Goal: Communication & Community: Answer question/provide support

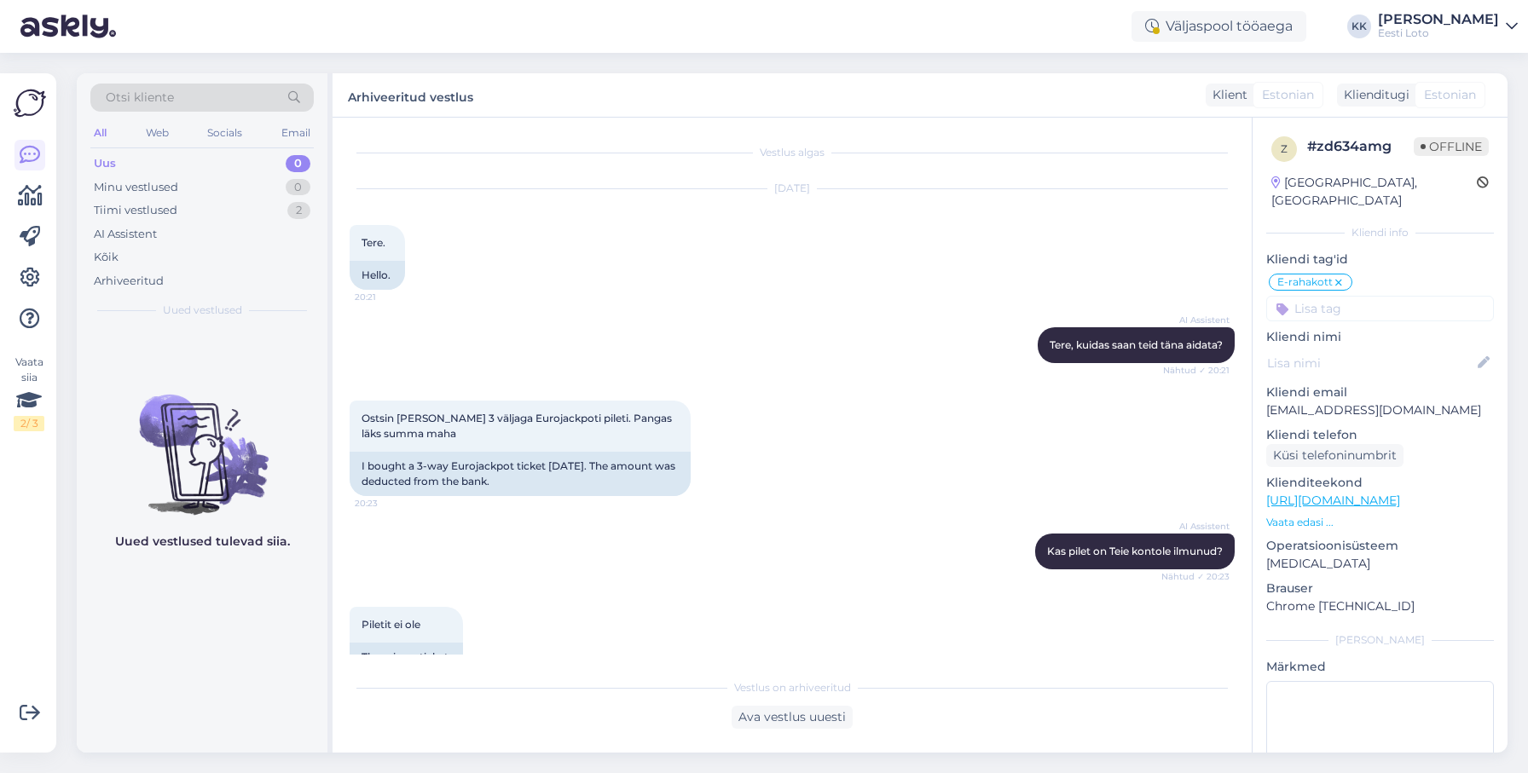
scroll to position [226, 0]
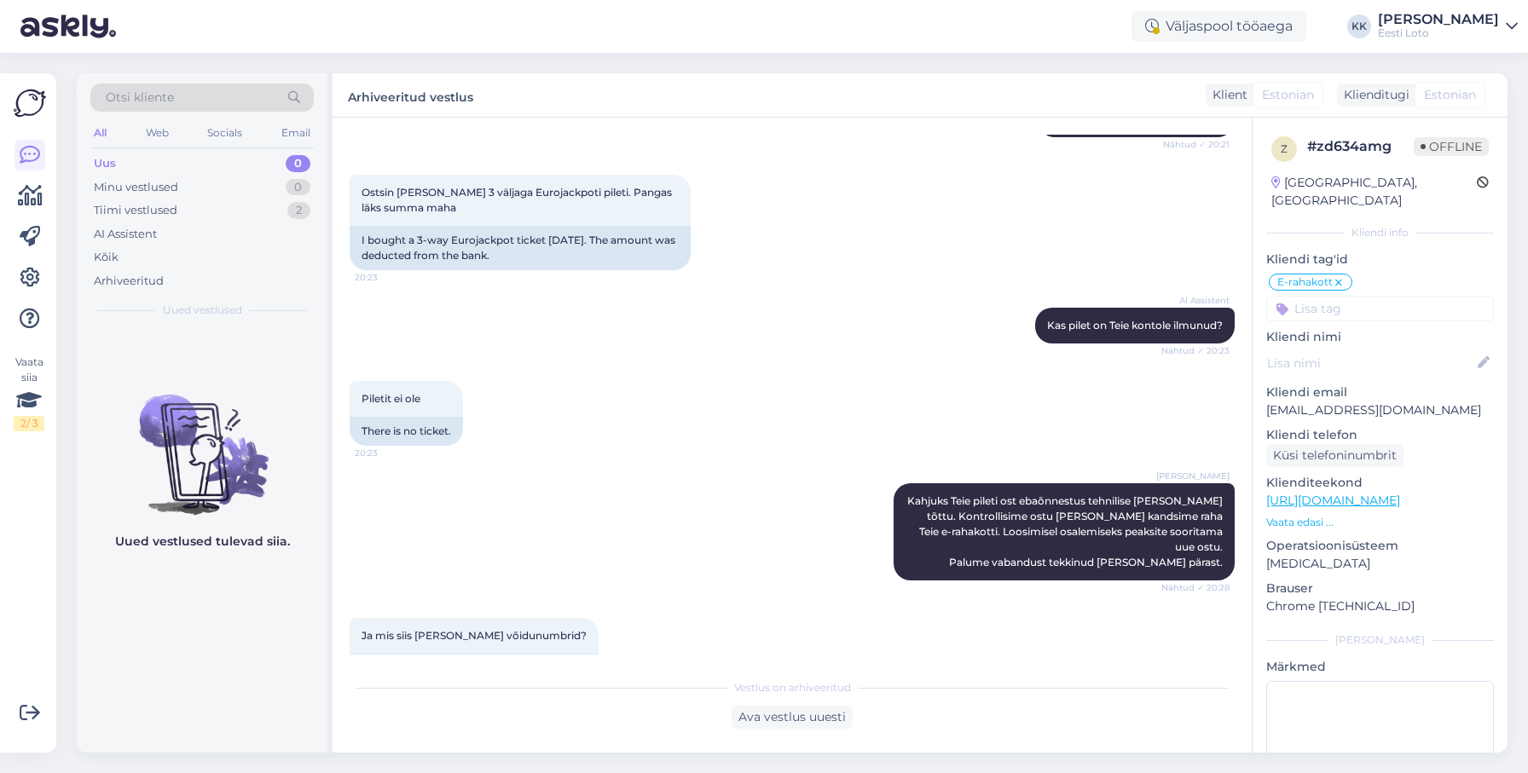
click at [191, 157] on div "Uus 0" at bounding box center [201, 164] width 223 height 24
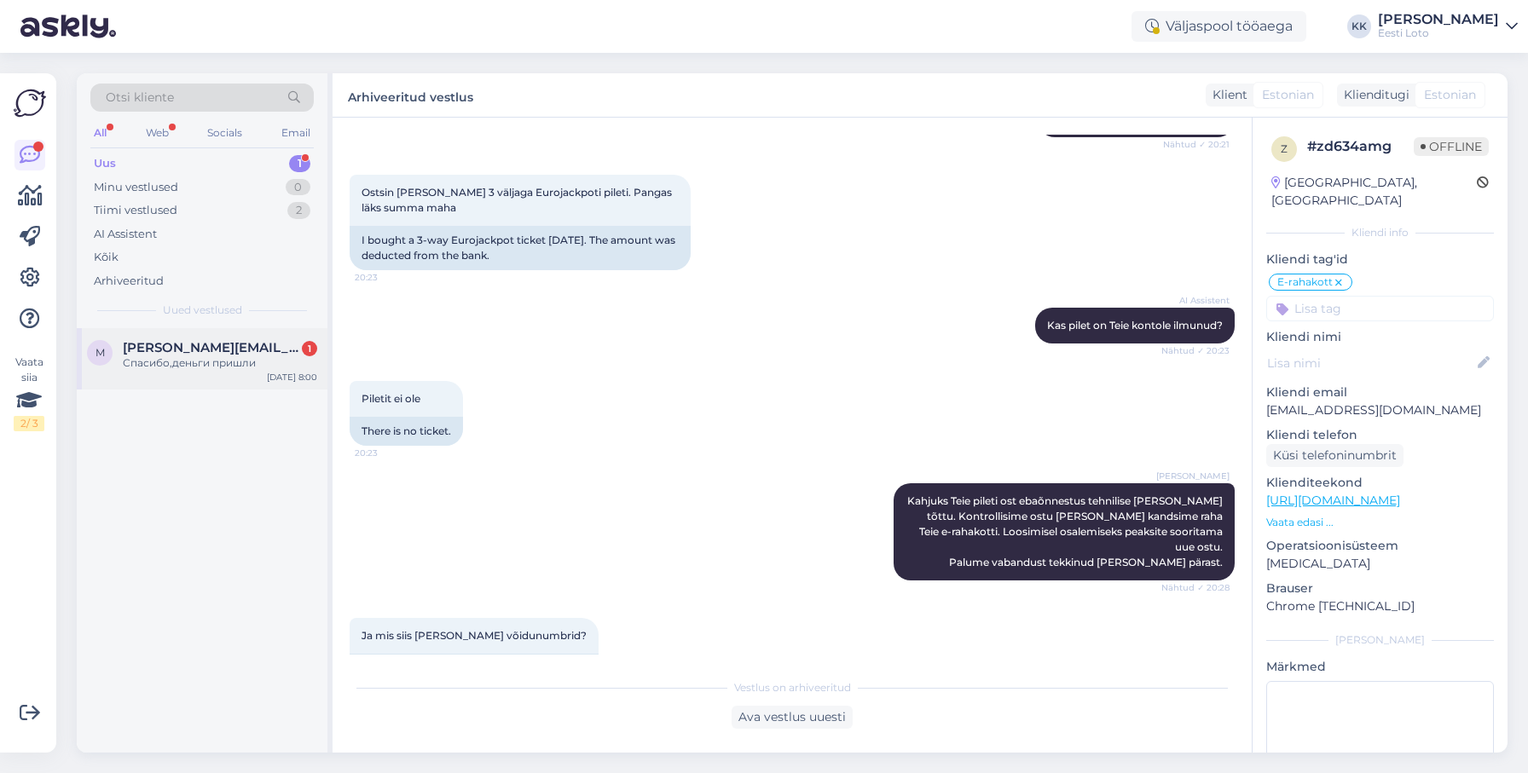
click at [209, 363] on div "Спасибо,деньги пришли" at bounding box center [220, 362] width 194 height 15
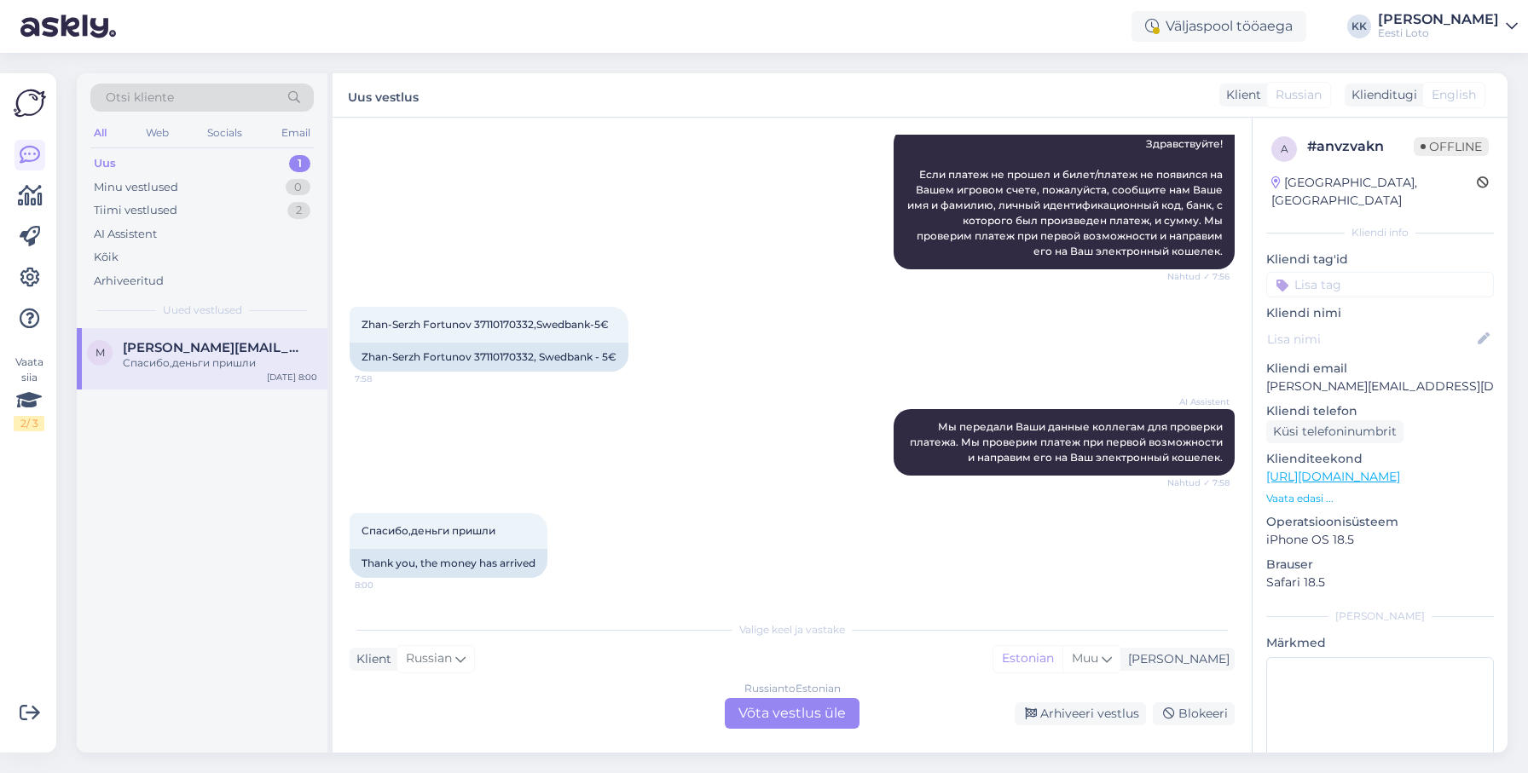
click at [469, 454] on div "AI Assistent Мы передали Ваши данные коллегам для проверки платежа. Мы проверим…" at bounding box center [792, 442] width 885 height 104
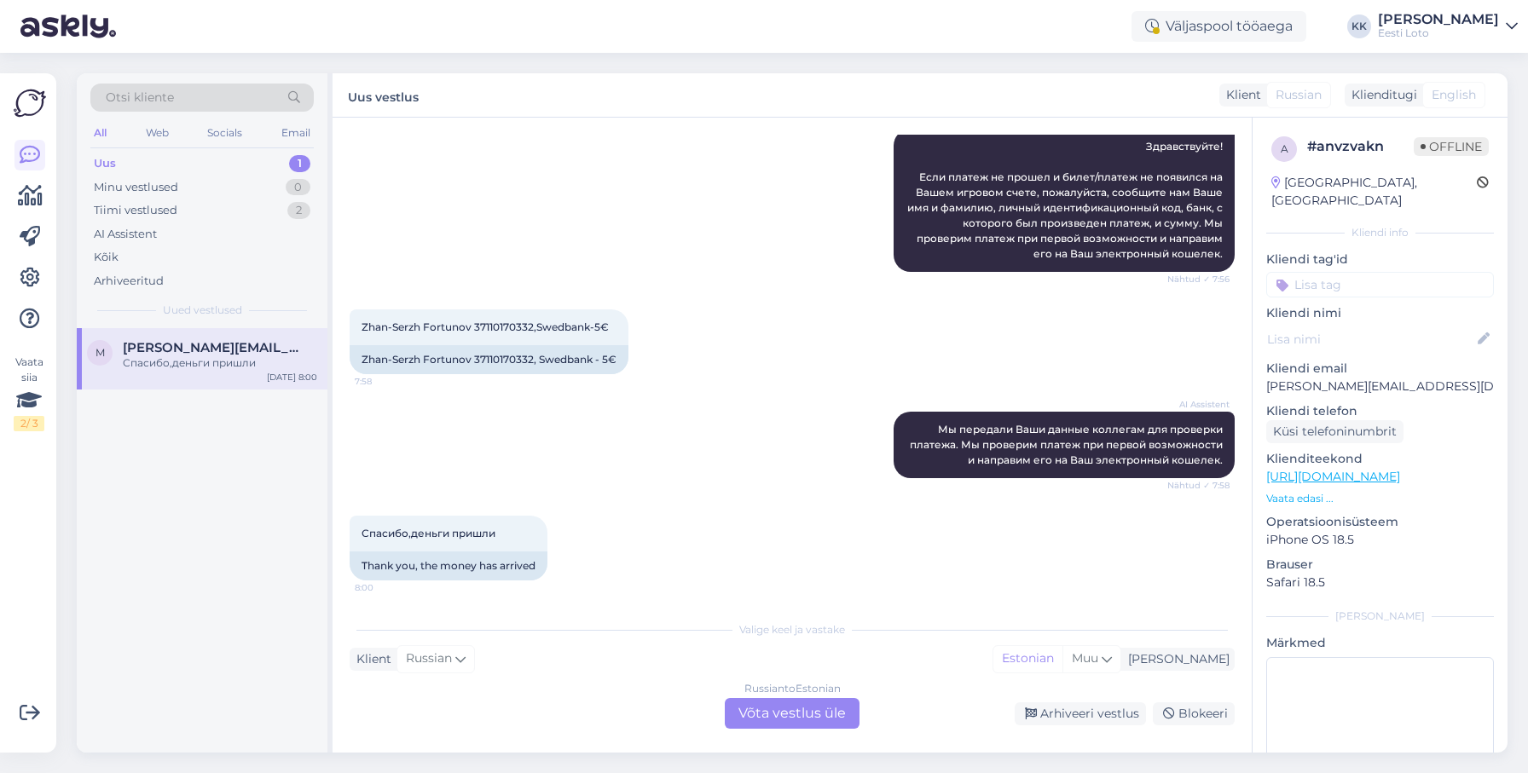
click at [212, 159] on div "Uus 1" at bounding box center [201, 164] width 223 height 24
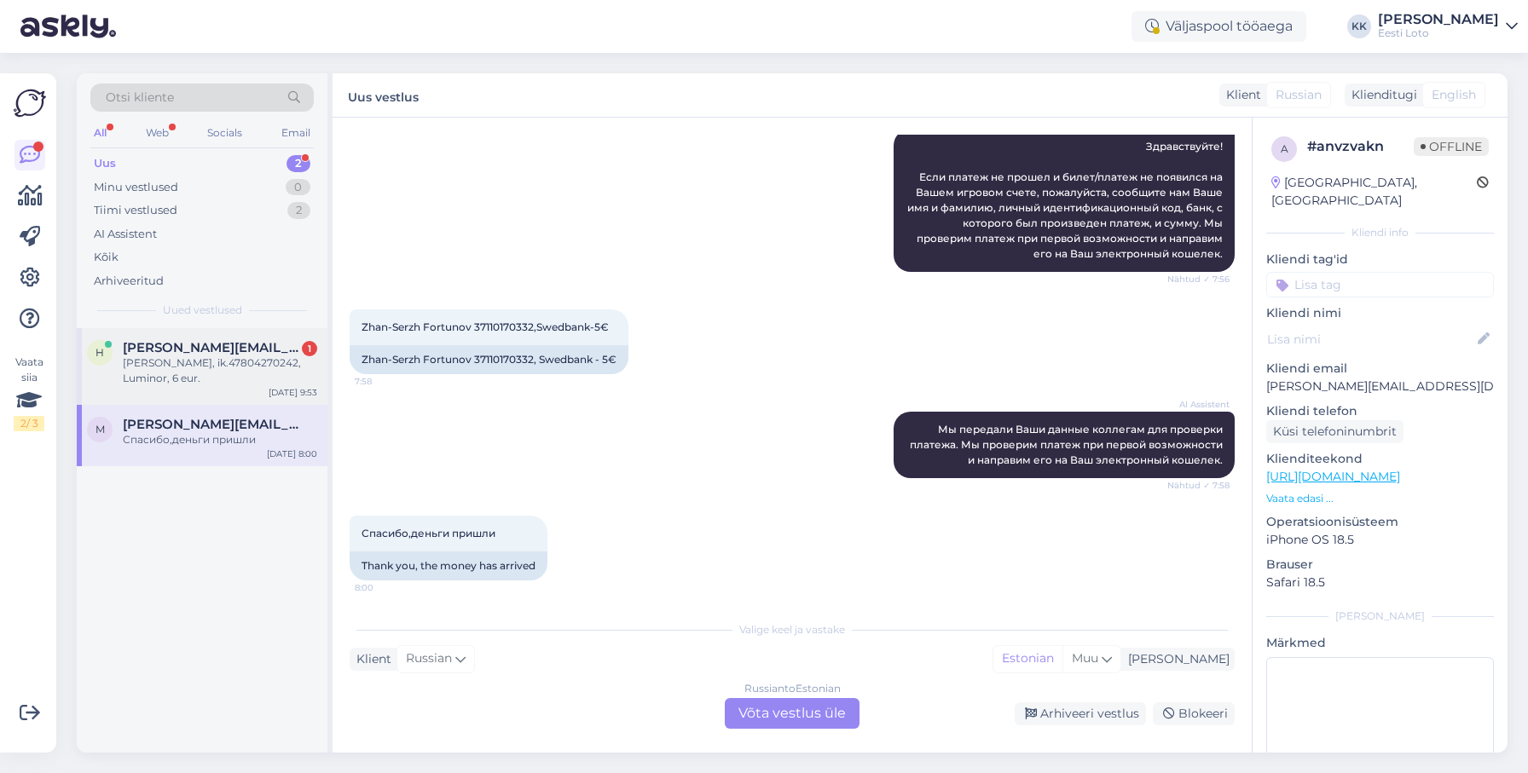
click at [175, 374] on div "[PERSON_NAME], ik.47804270242, Luminor, 6 eur." at bounding box center [220, 370] width 194 height 31
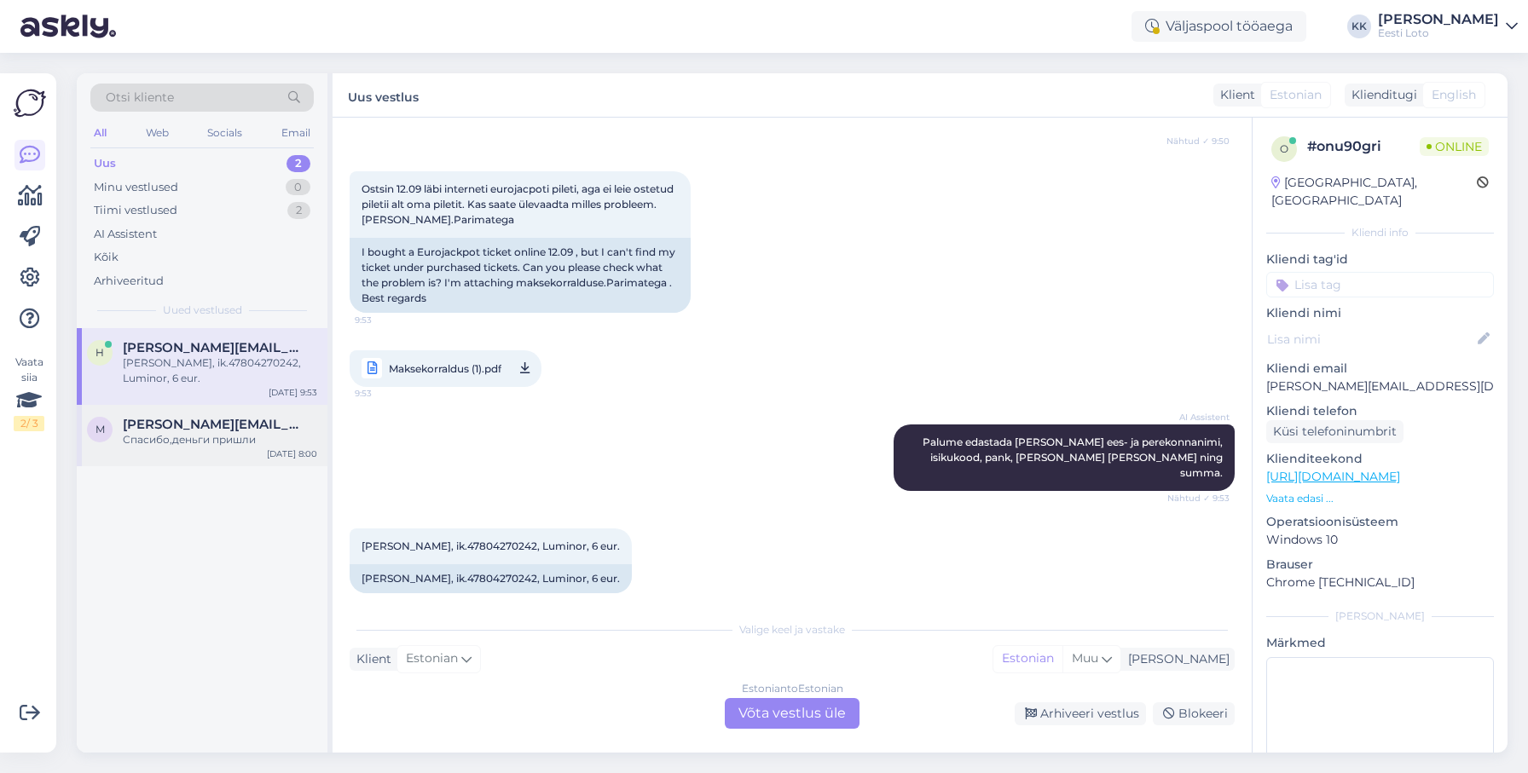
click at [193, 420] on span "[PERSON_NAME][EMAIL_ADDRESS][DOMAIN_NAME]" at bounding box center [211, 424] width 177 height 15
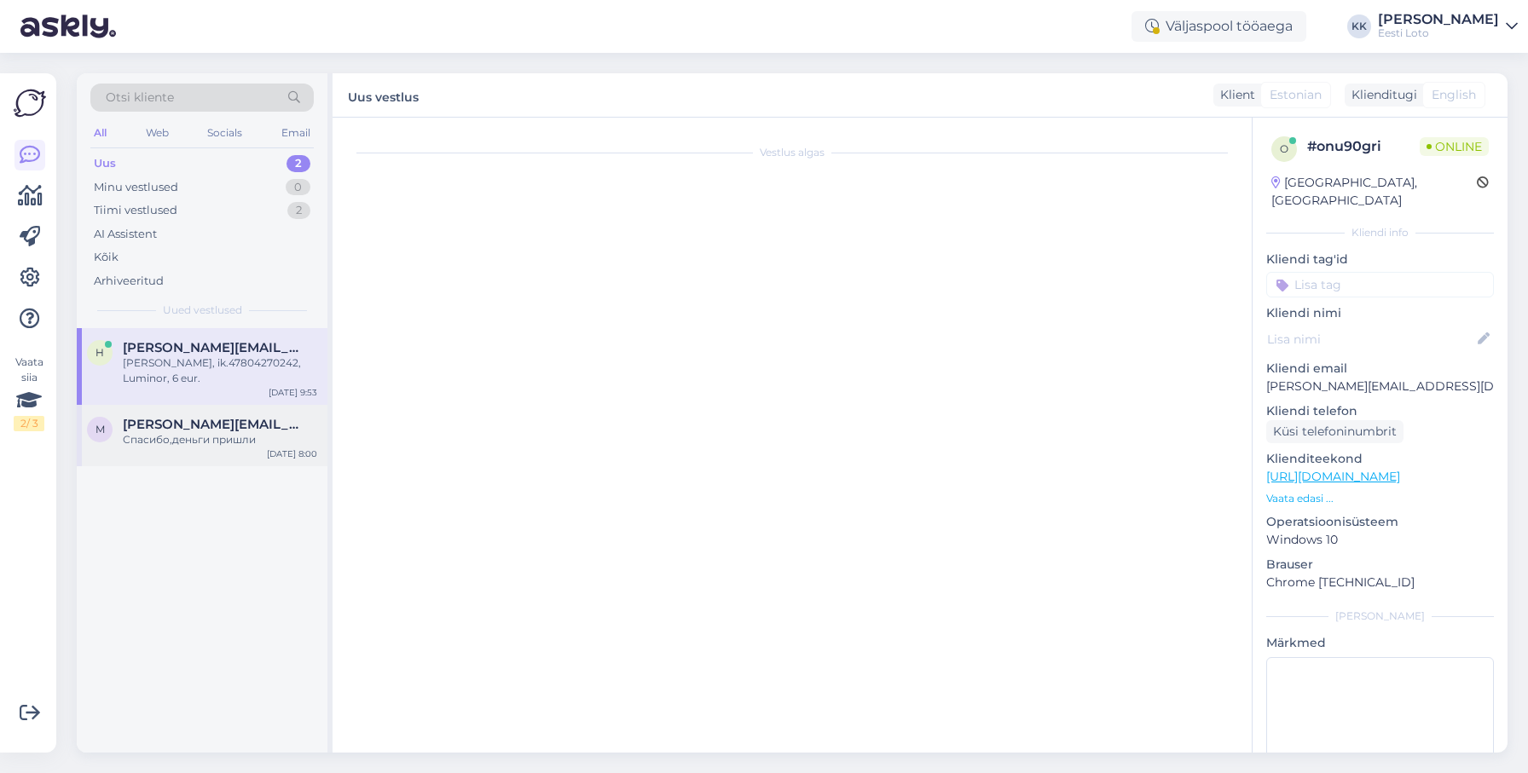
scroll to position [232, 0]
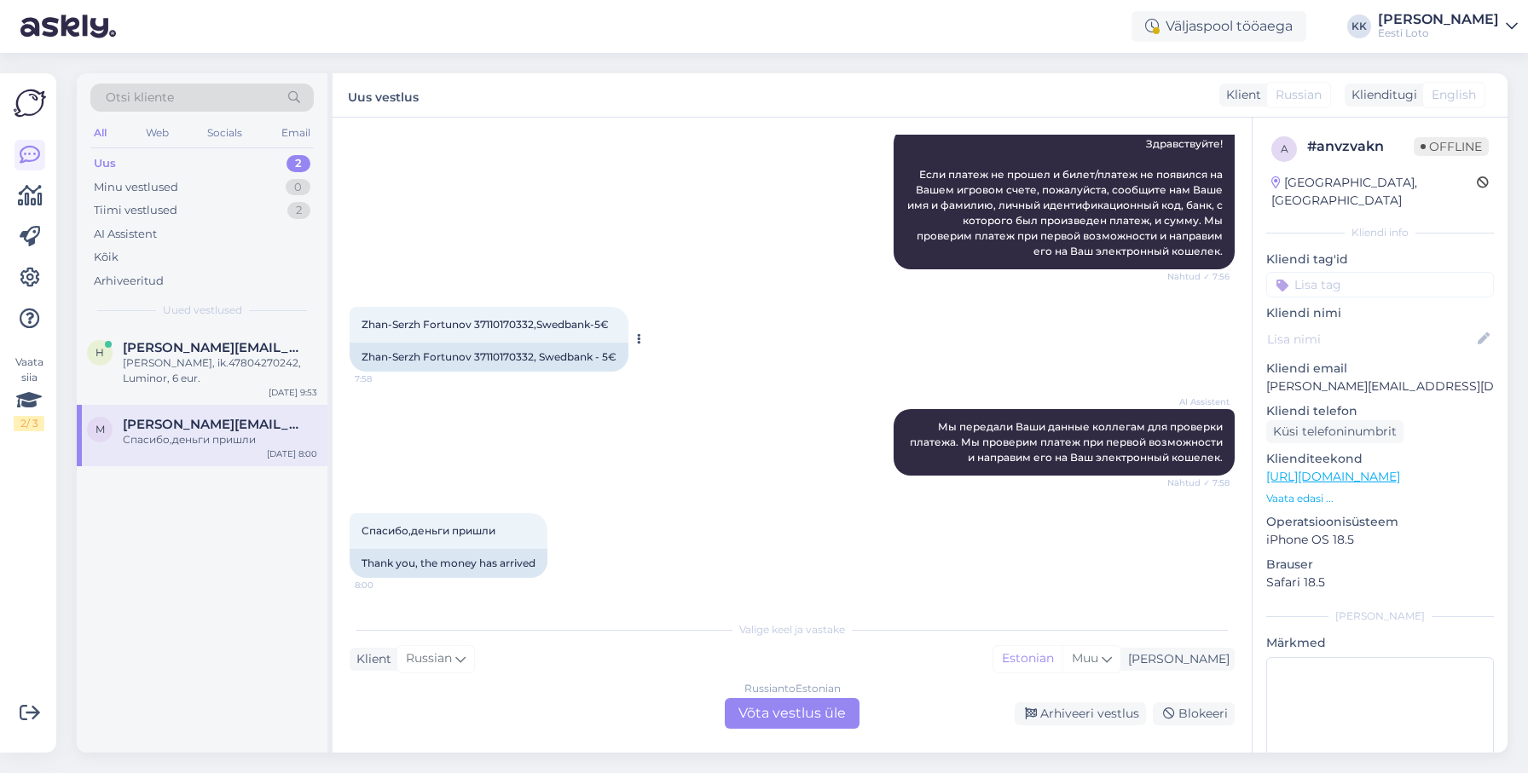
click at [506, 318] on div "Zhan-Serzh Fortunov 37110170332,Swedbank-5€ 7:58" at bounding box center [489, 325] width 279 height 36
copy span "37110170332"
click at [1345, 272] on input at bounding box center [1380, 285] width 228 height 26
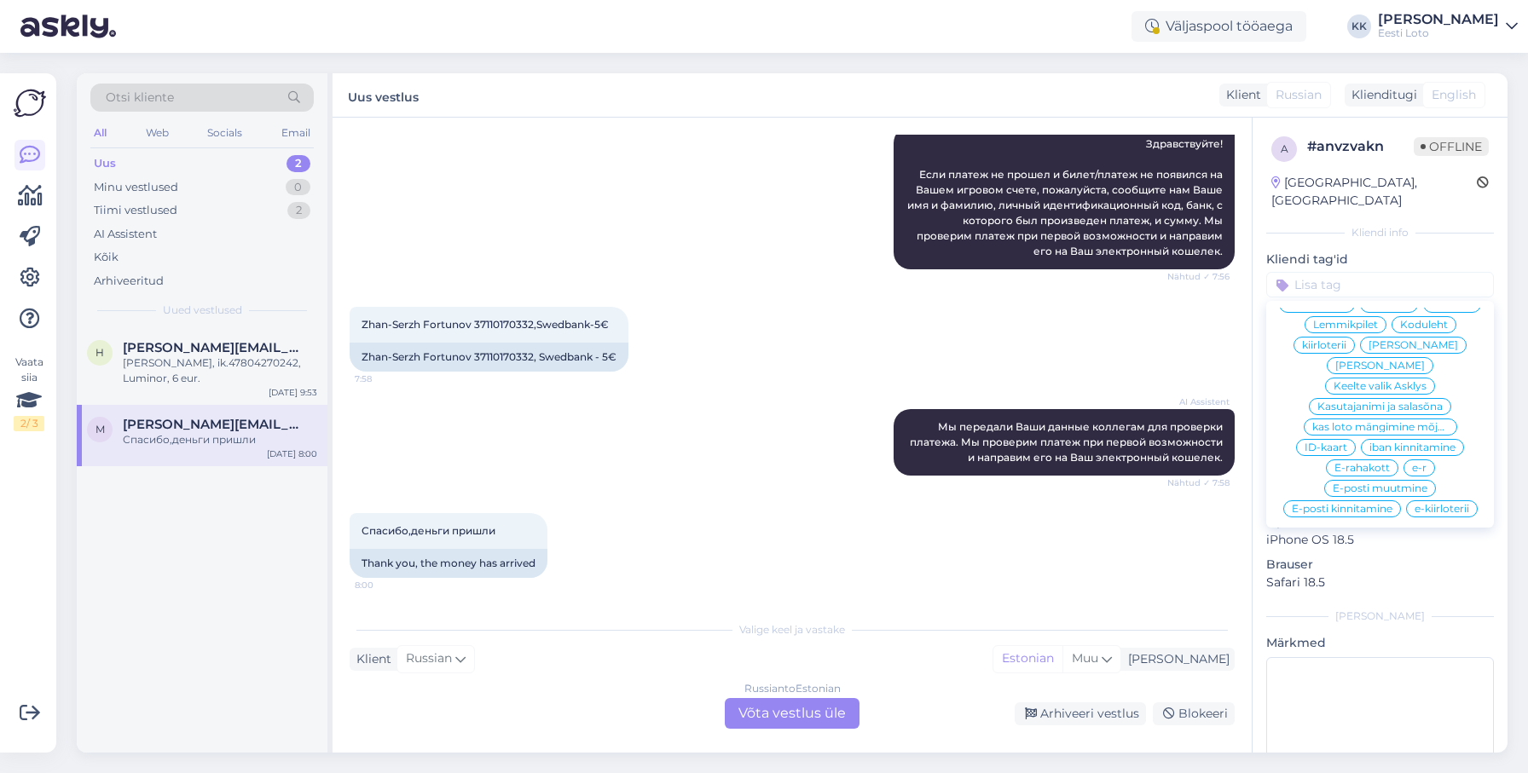
scroll to position [517, 0]
click at [1361, 464] on span "E-rahakott" at bounding box center [1361, 469] width 55 height 10
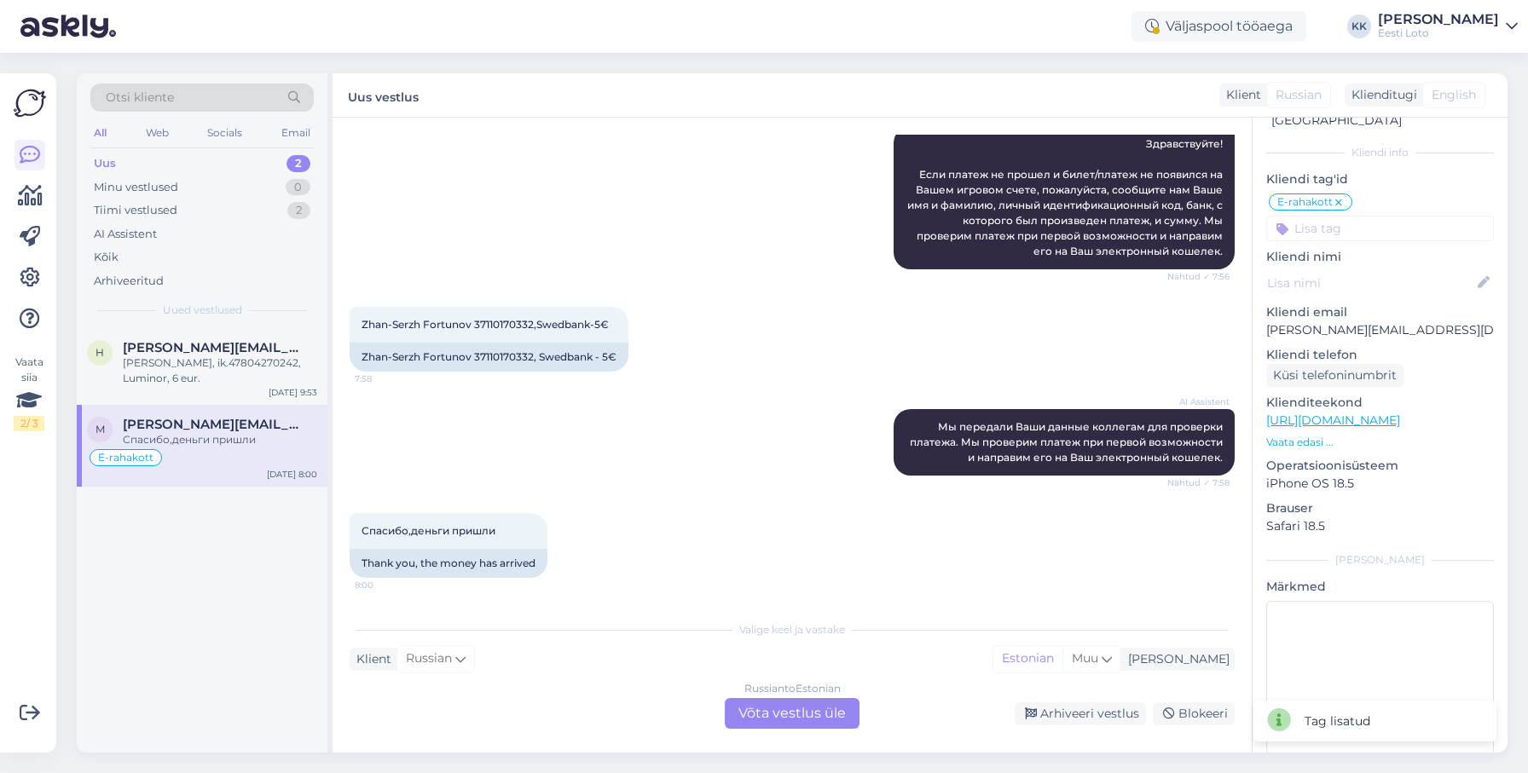
scroll to position [88, 0]
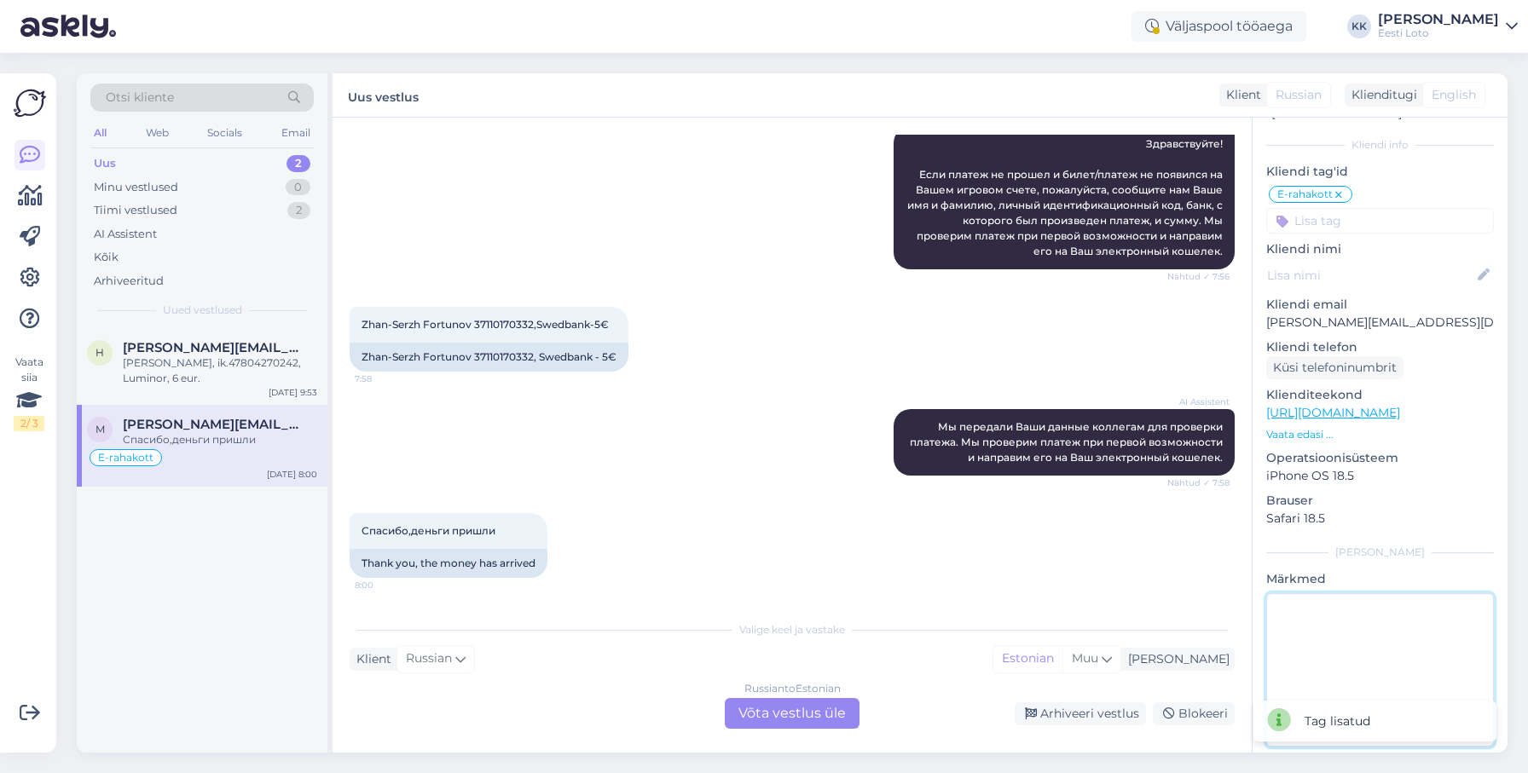
click at [1387, 629] on textarea at bounding box center [1380, 669] width 228 height 153
type textarea "laekus viibega"
click at [1096, 713] on div "Arhiveeri vestlus" at bounding box center [1079, 713] width 131 height 23
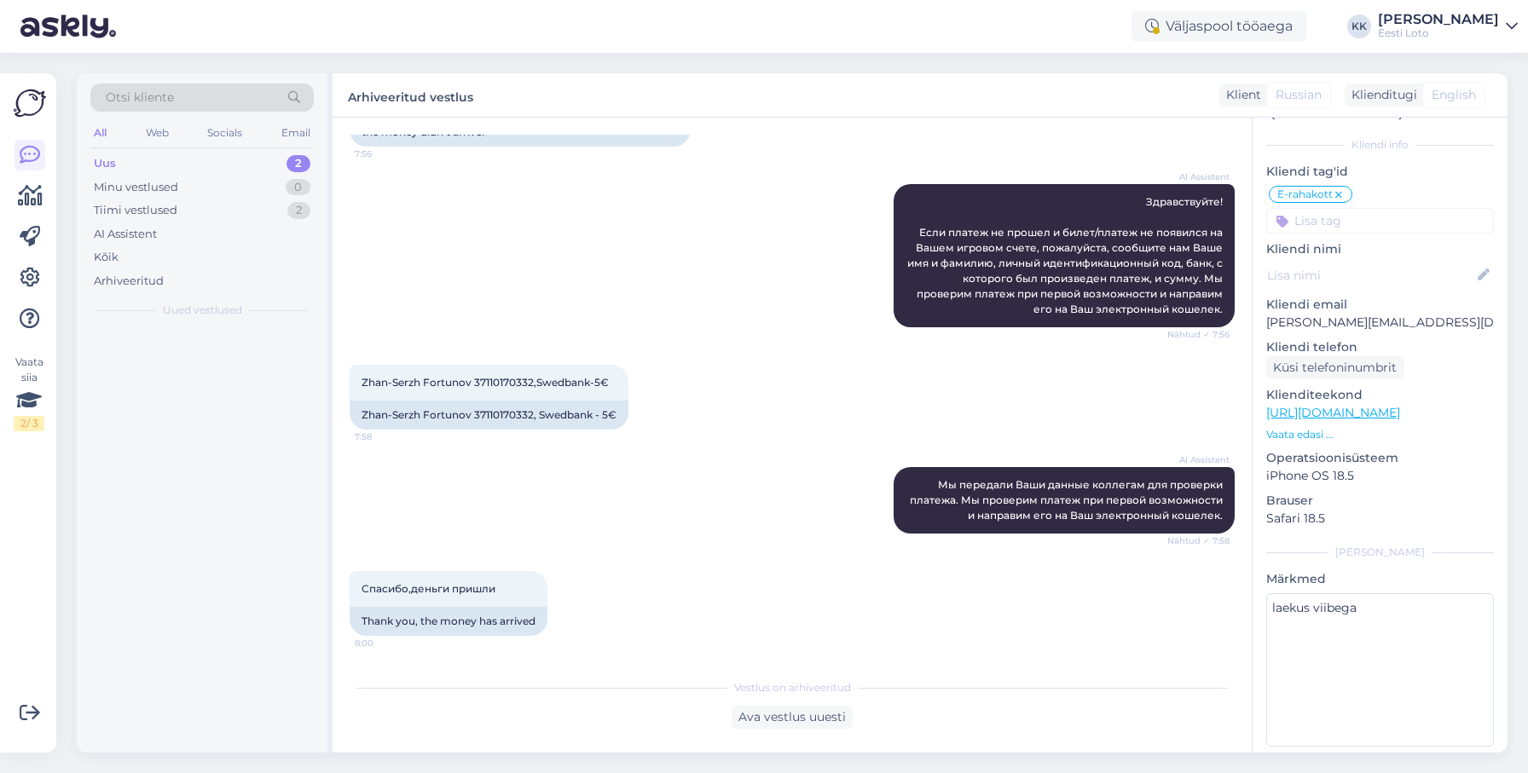
scroll to position [174, 0]
click at [143, 353] on span "[PERSON_NAME][EMAIL_ADDRESS][DOMAIN_NAME]" at bounding box center [211, 347] width 177 height 15
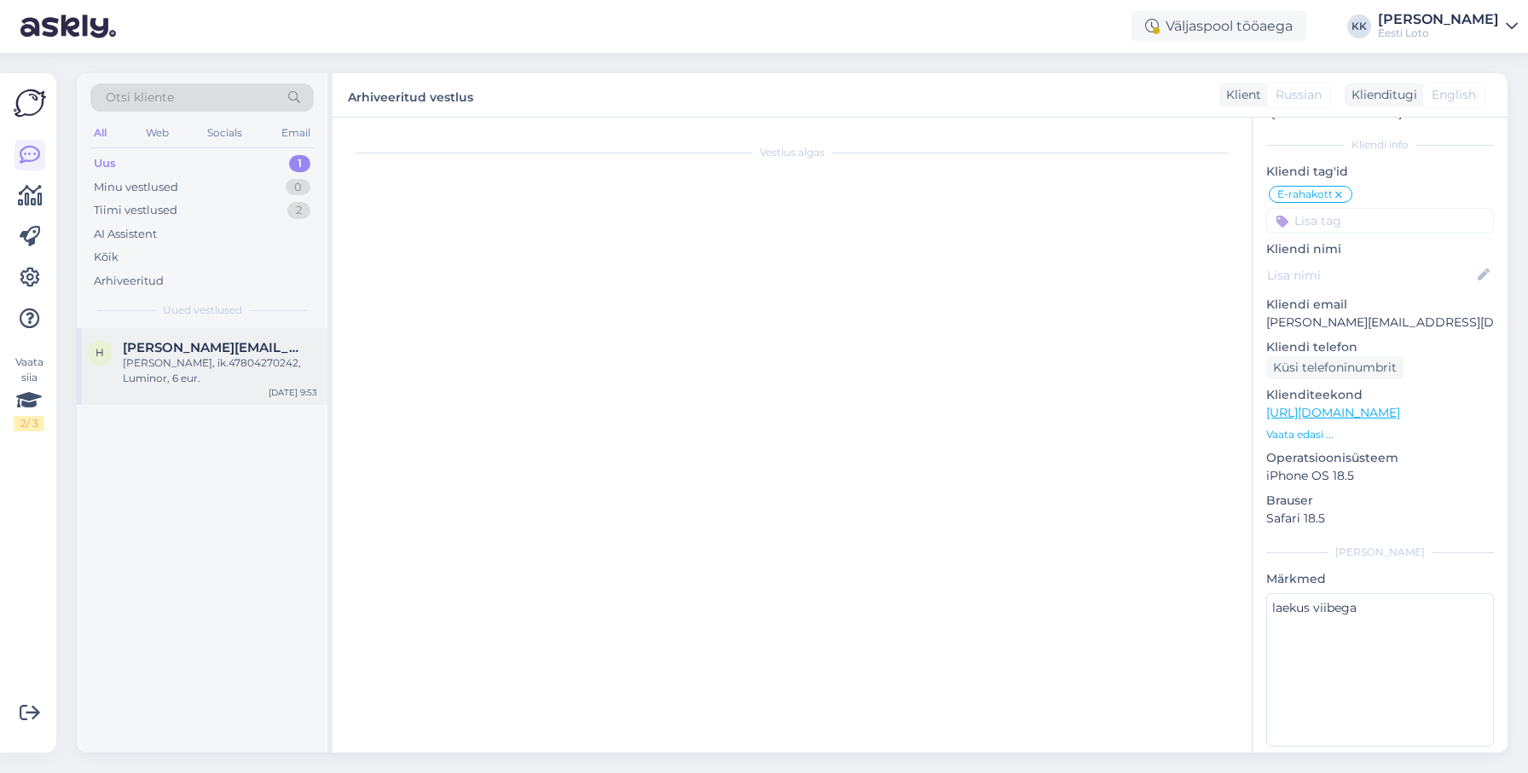
scroll to position [64, 0]
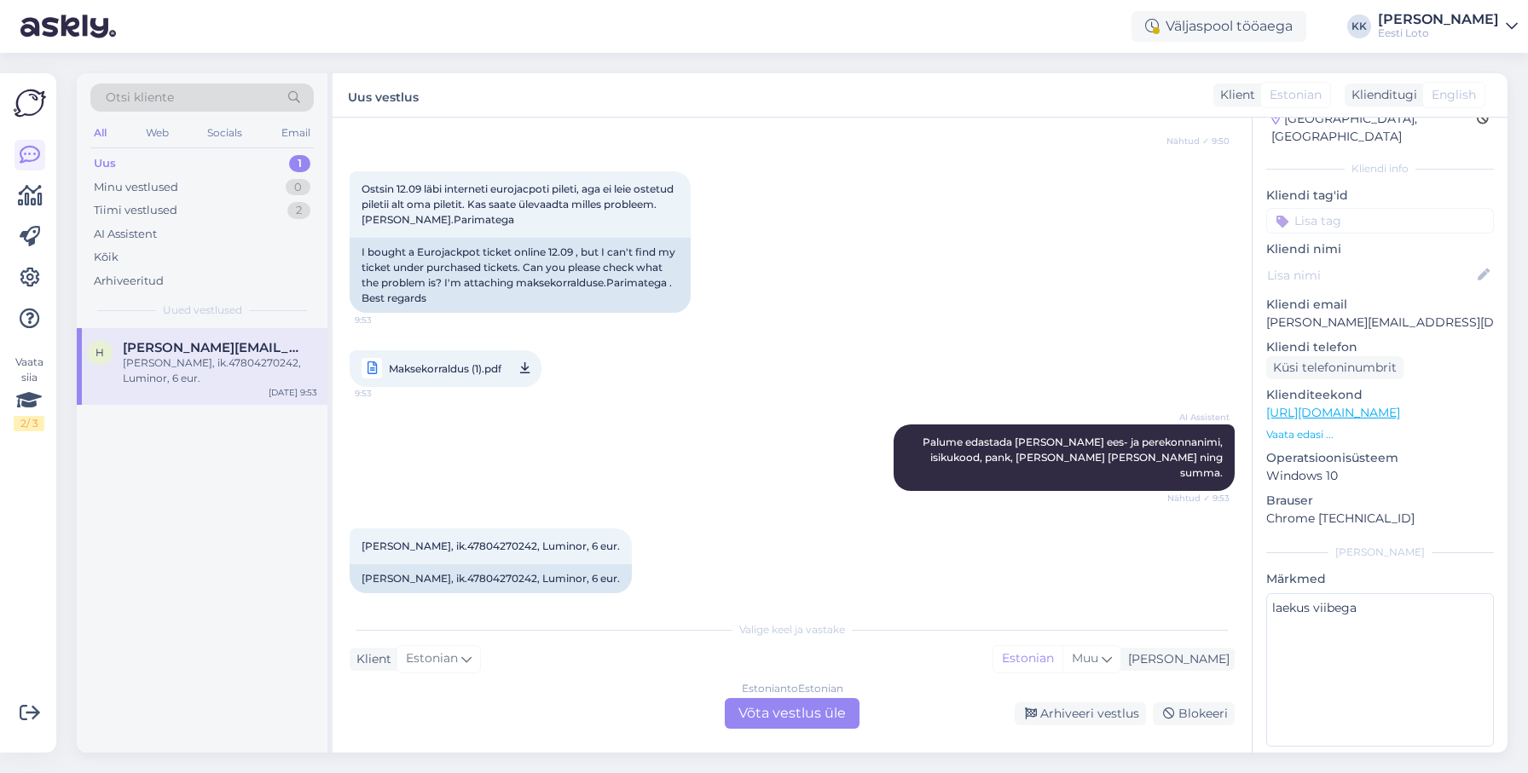
click at [424, 369] on span "Maksekorraldus (1).pdf" at bounding box center [445, 368] width 113 height 21
click at [478, 540] on span "[PERSON_NAME], ik.47804270242, Luminor, 6 eur." at bounding box center [490, 546] width 258 height 13
copy span "47804270242"
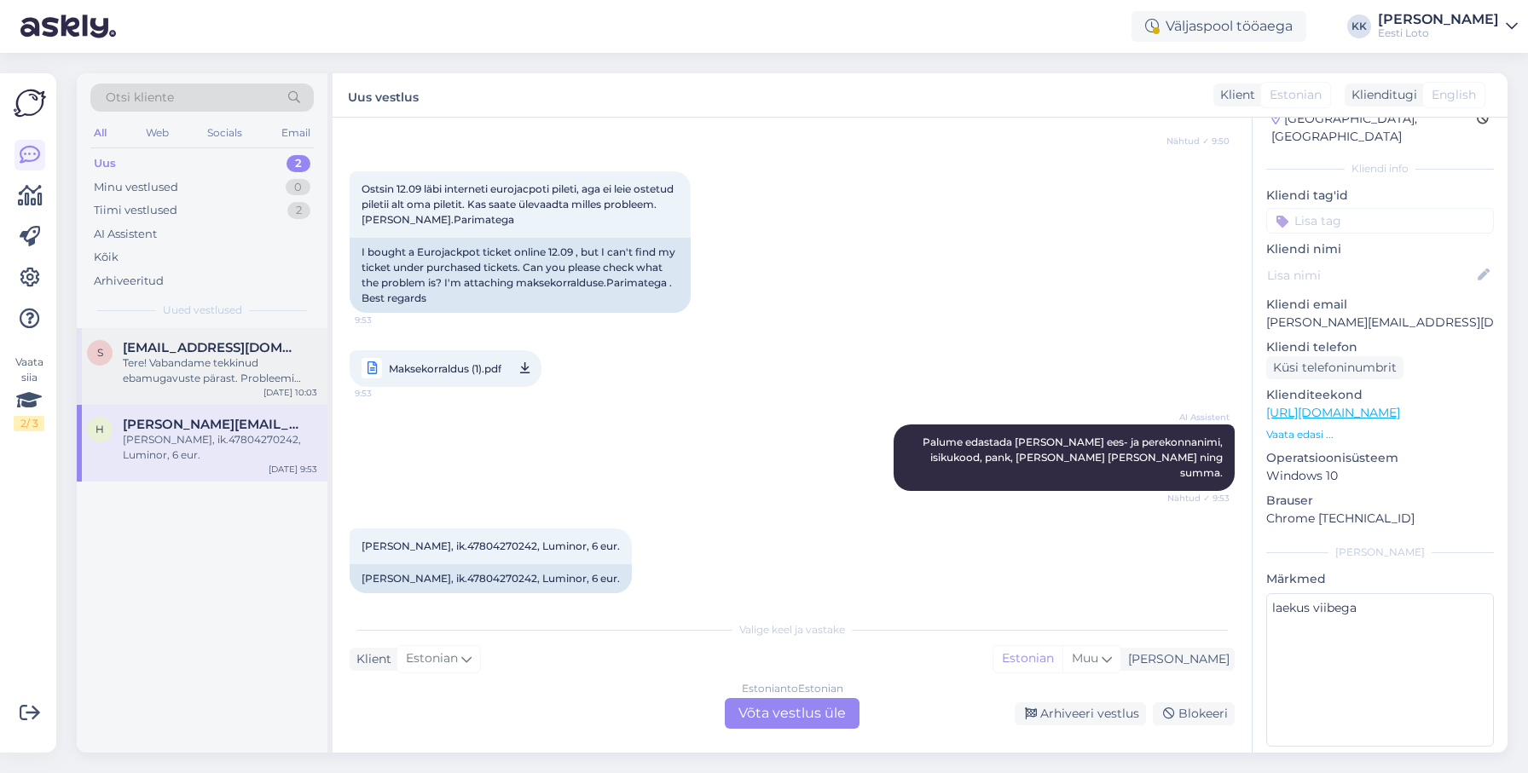
click at [202, 375] on div "Tere! Vabandame tekkinud ebamugavuste pärast. Probleemi täpsemaks uurimiseks pa…" at bounding box center [220, 370] width 194 height 31
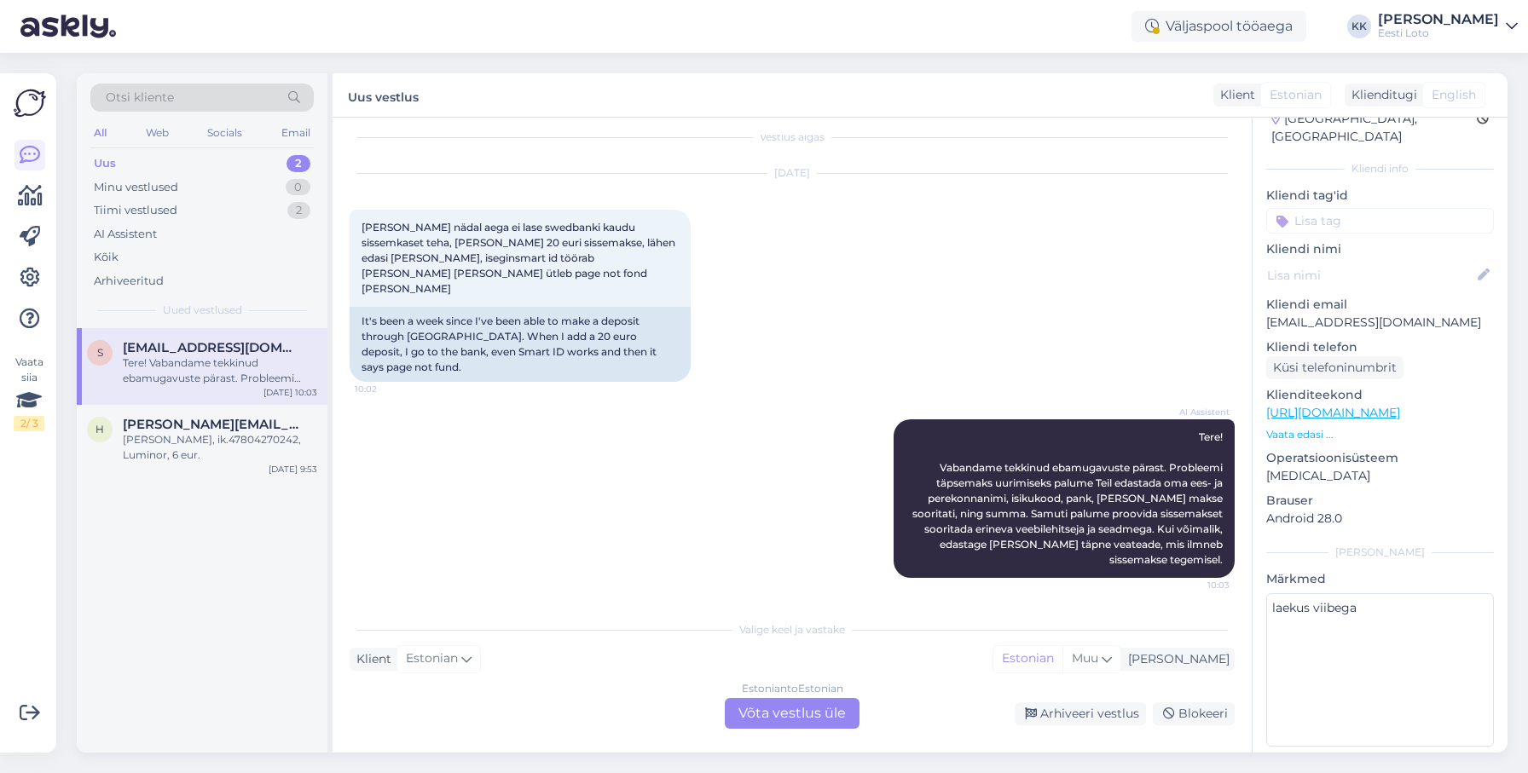
scroll to position [0, 0]
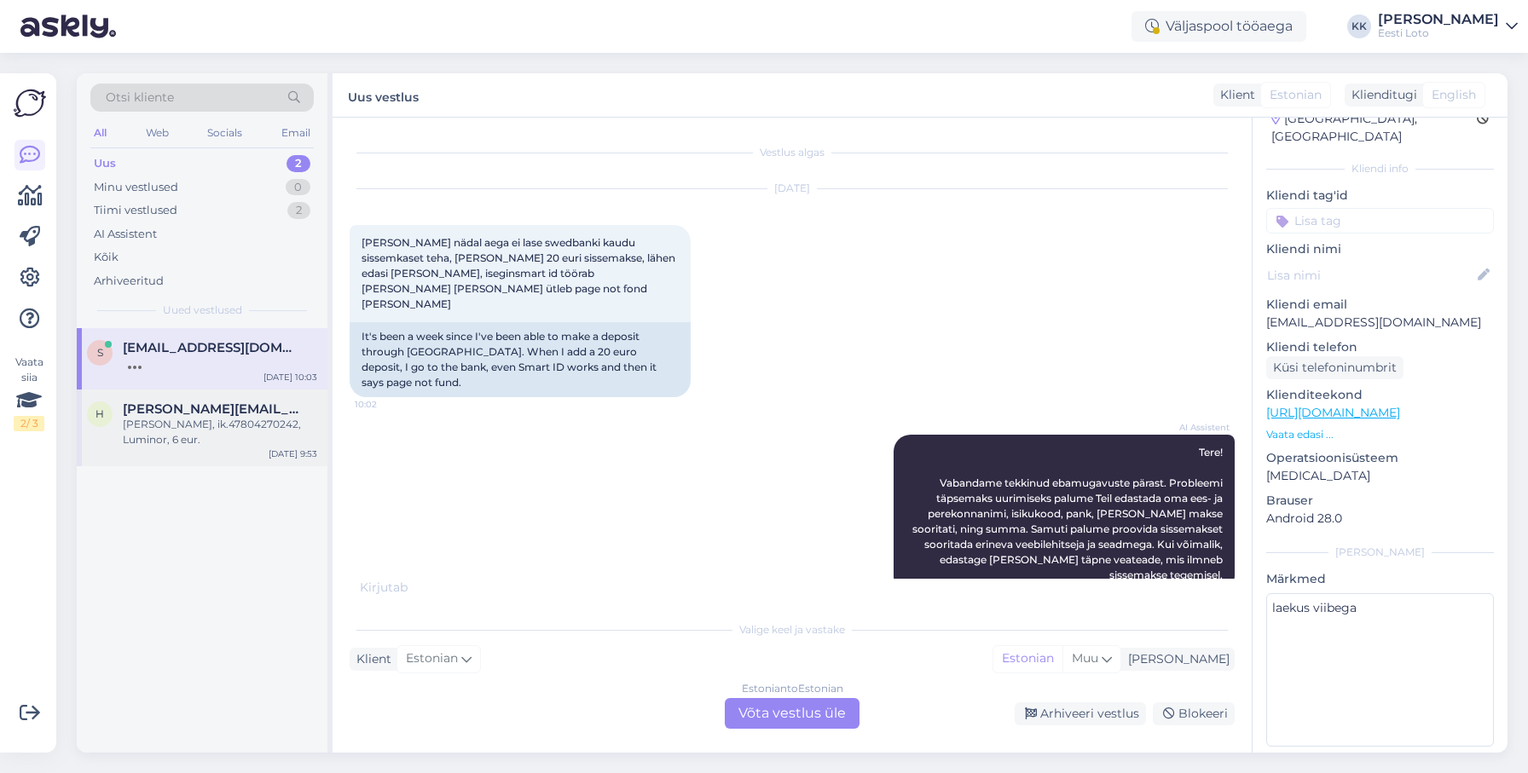
click at [209, 432] on div "[PERSON_NAME], ik.47804270242, Luminor, 6 eur." at bounding box center [220, 432] width 194 height 31
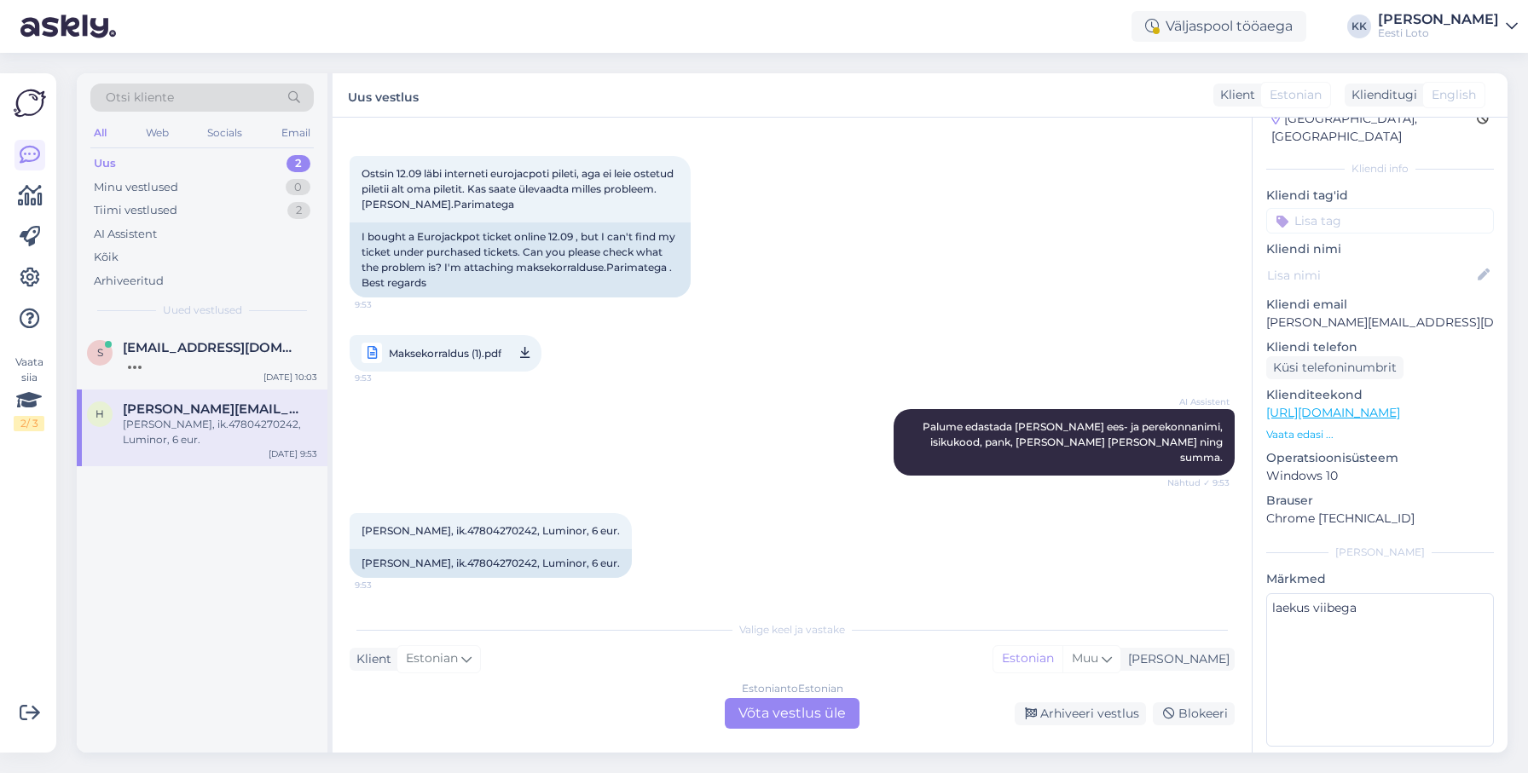
scroll to position [229, 0]
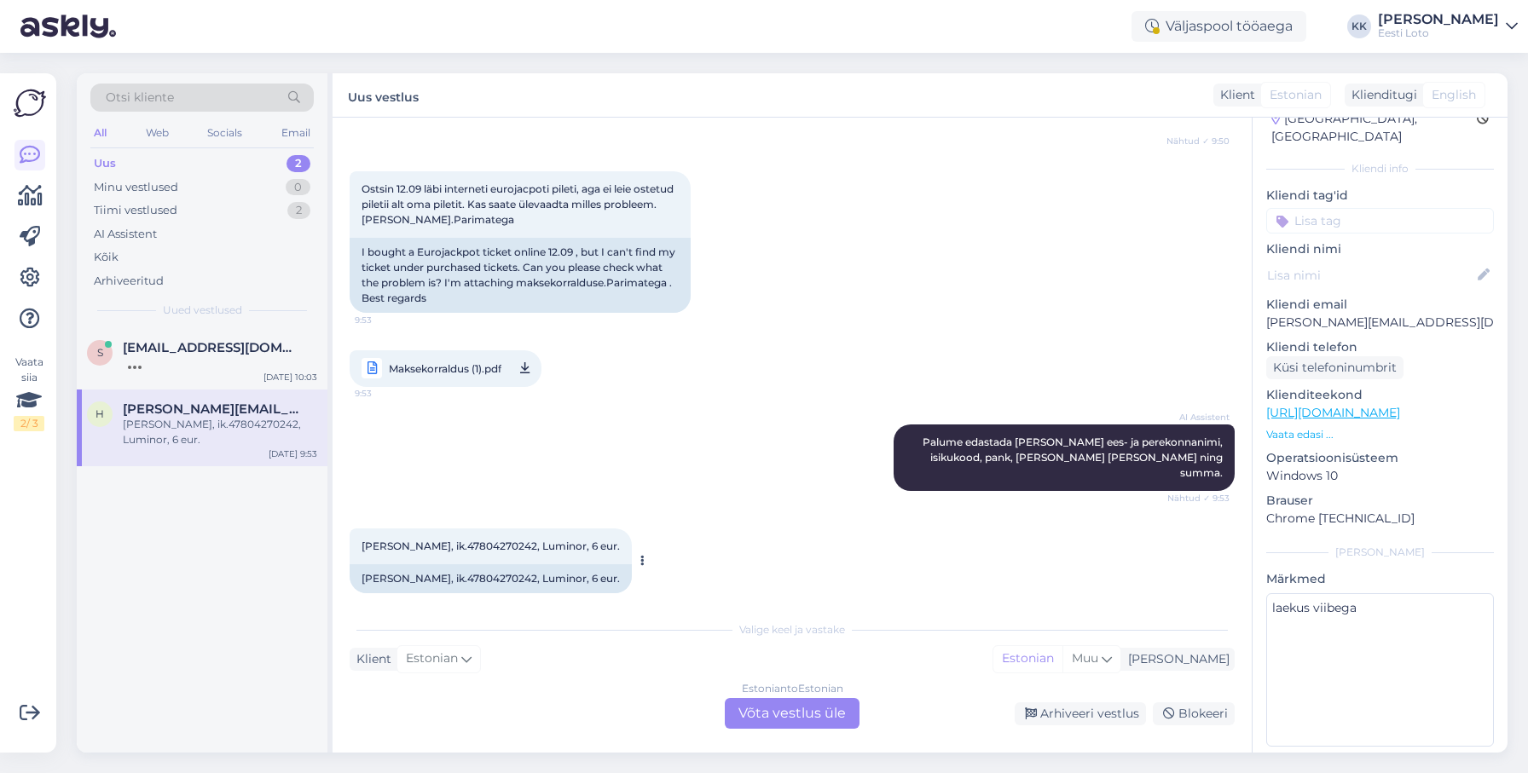
click at [489, 540] on span "[PERSON_NAME], ik.47804270242, Luminor, 6 eur." at bounding box center [490, 546] width 258 height 13
copy span "47804270242"
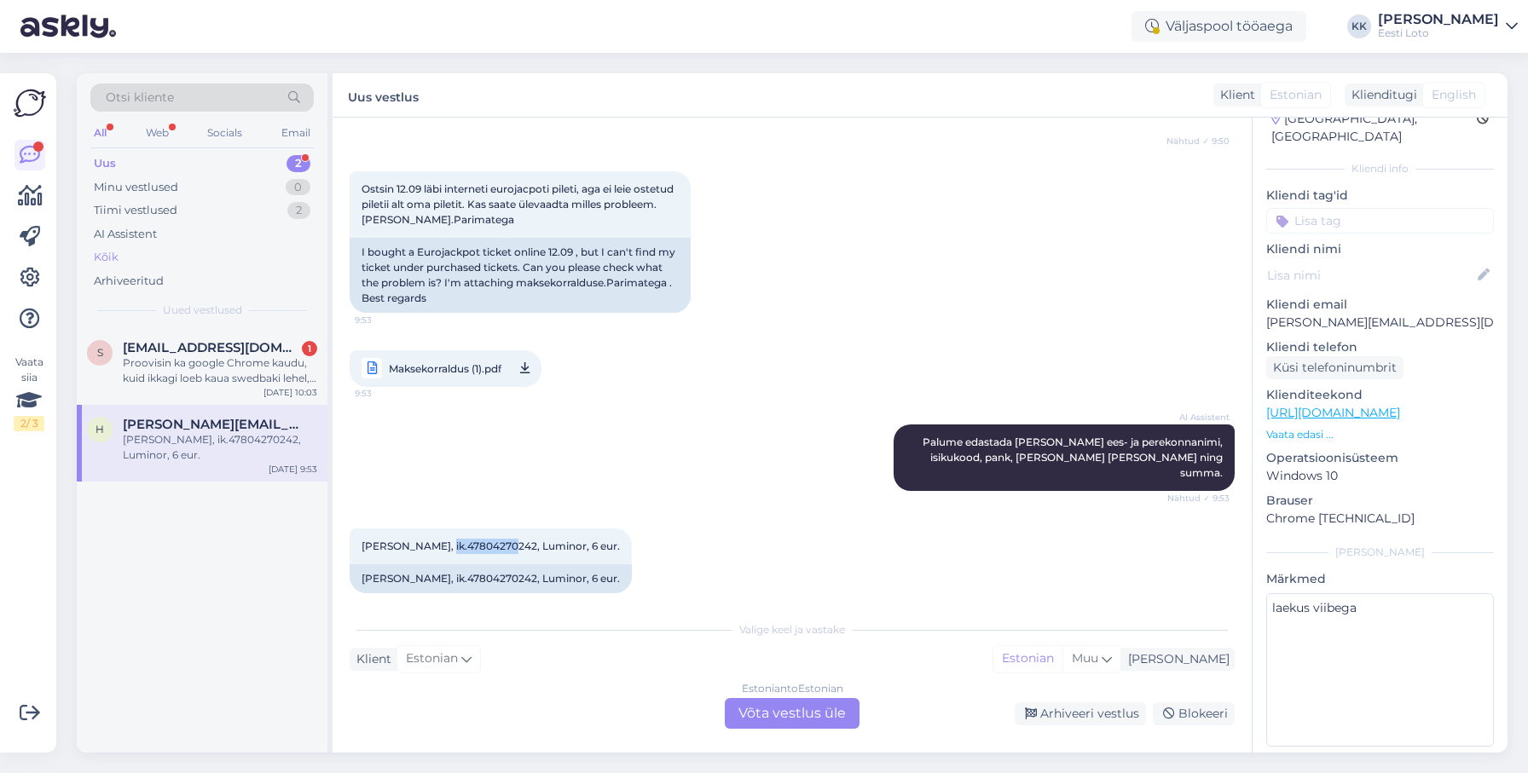
click at [149, 259] on div "Kõik" at bounding box center [201, 258] width 223 height 24
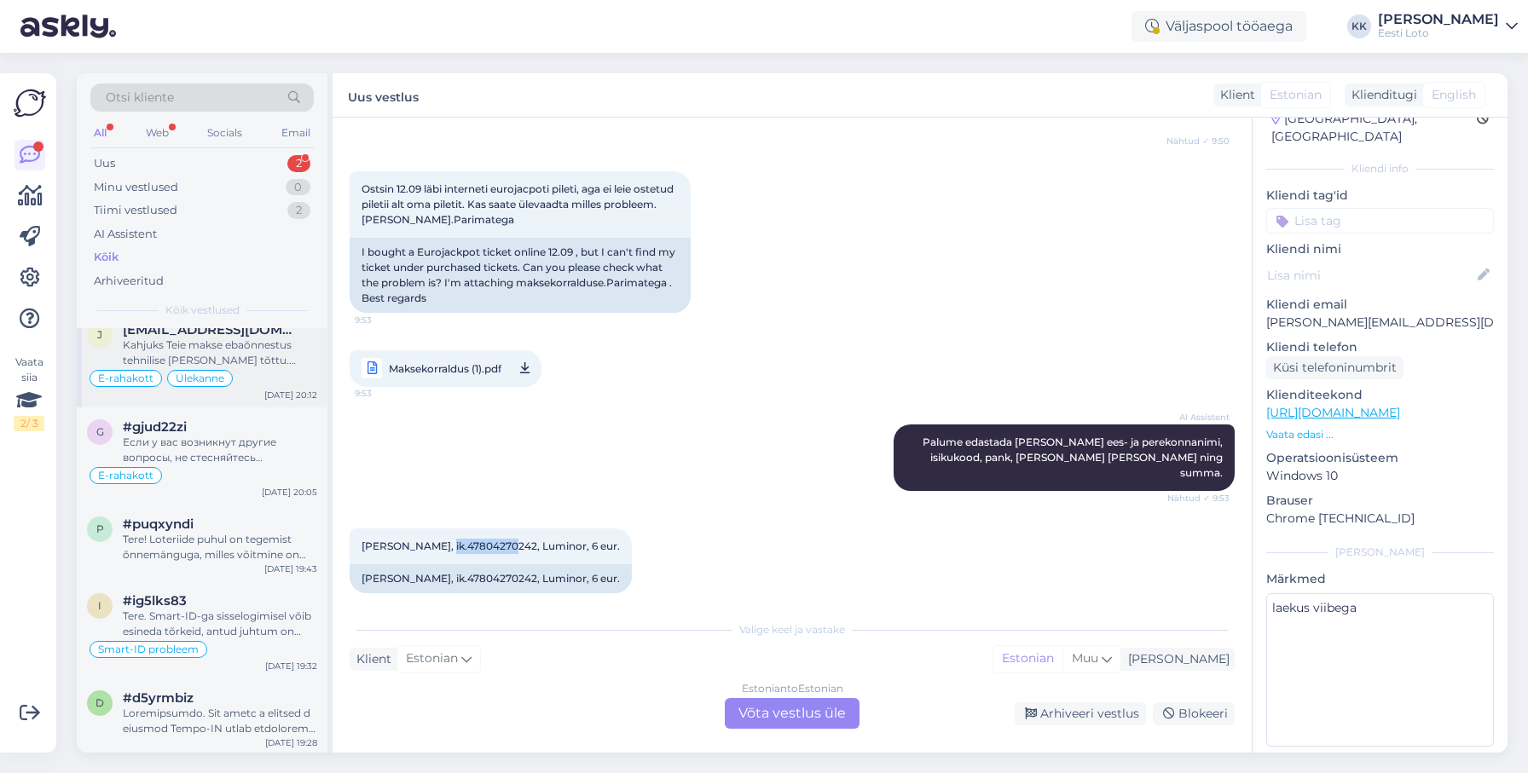
scroll to position [636, 0]
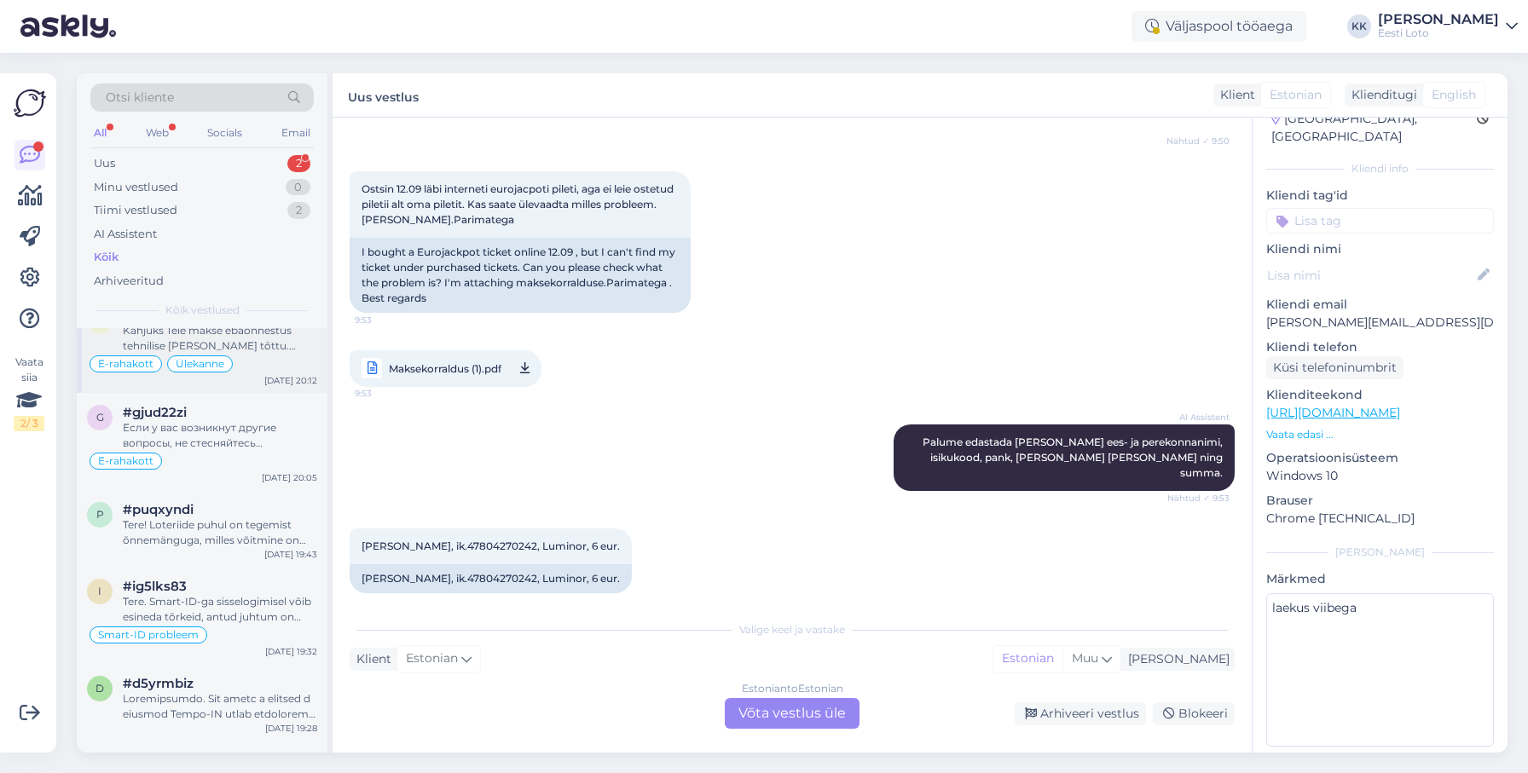
click at [179, 351] on div "Kahjuks Teie makse ebaõnnestus tehnilise [PERSON_NAME] tõttu. Kontrollisime mak…" at bounding box center [220, 338] width 194 height 31
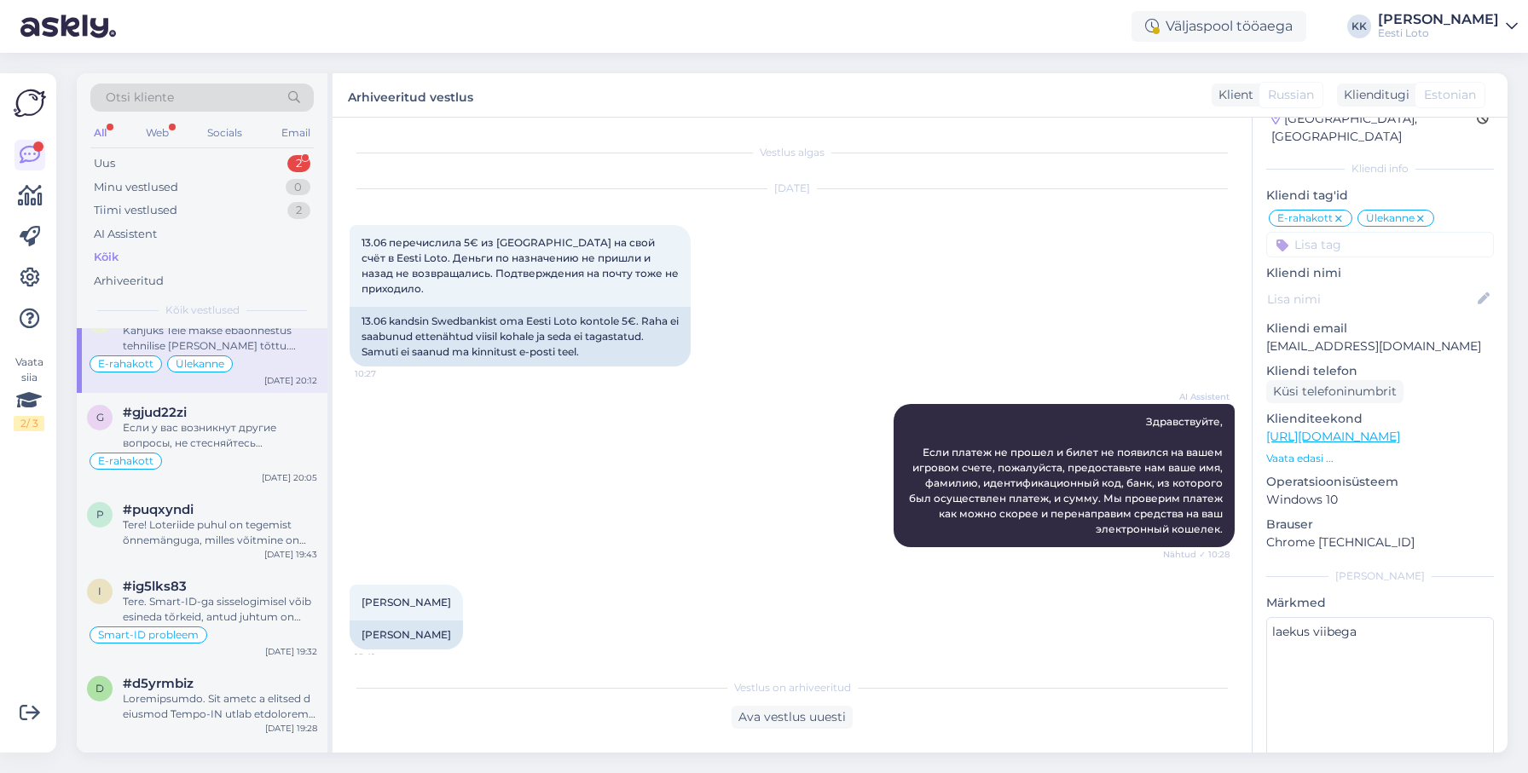
scroll to position [1640, 0]
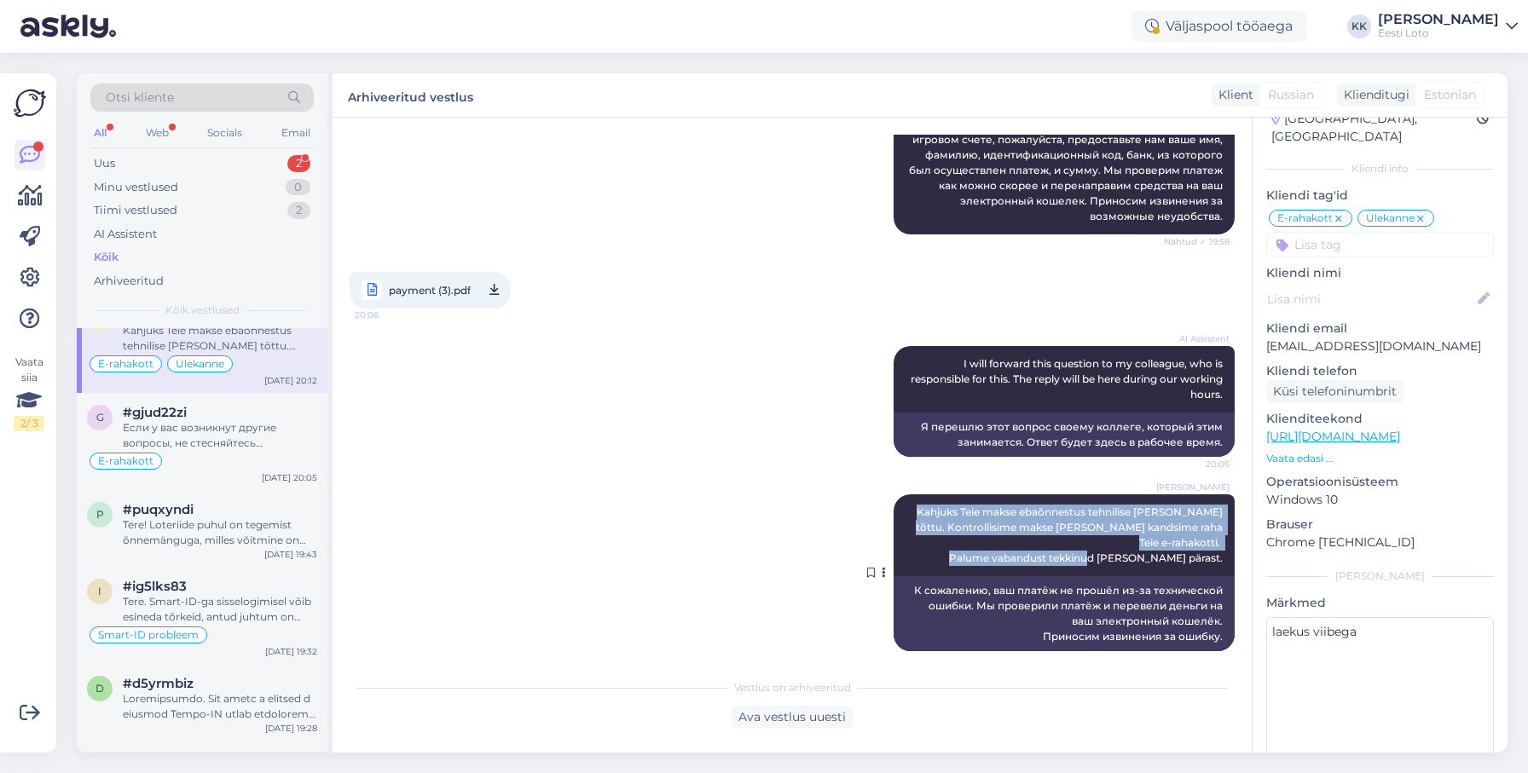
drag, startPoint x: 935, startPoint y: 513, endPoint x: 1222, endPoint y: 546, distance: 288.3
click at [1225, 546] on div "[PERSON_NAME] Kahjuks Teie makse ebaõnnestus tehnilise [PERSON_NAME] tõttu. Kon…" at bounding box center [1063, 535] width 341 height 82
copy span "Kahjuks Teie makse ebaõnnestus tehnilise [PERSON_NAME] tõttu. Kontrollisime mak…"
click at [151, 156] on div "Uus 2" at bounding box center [201, 164] width 223 height 24
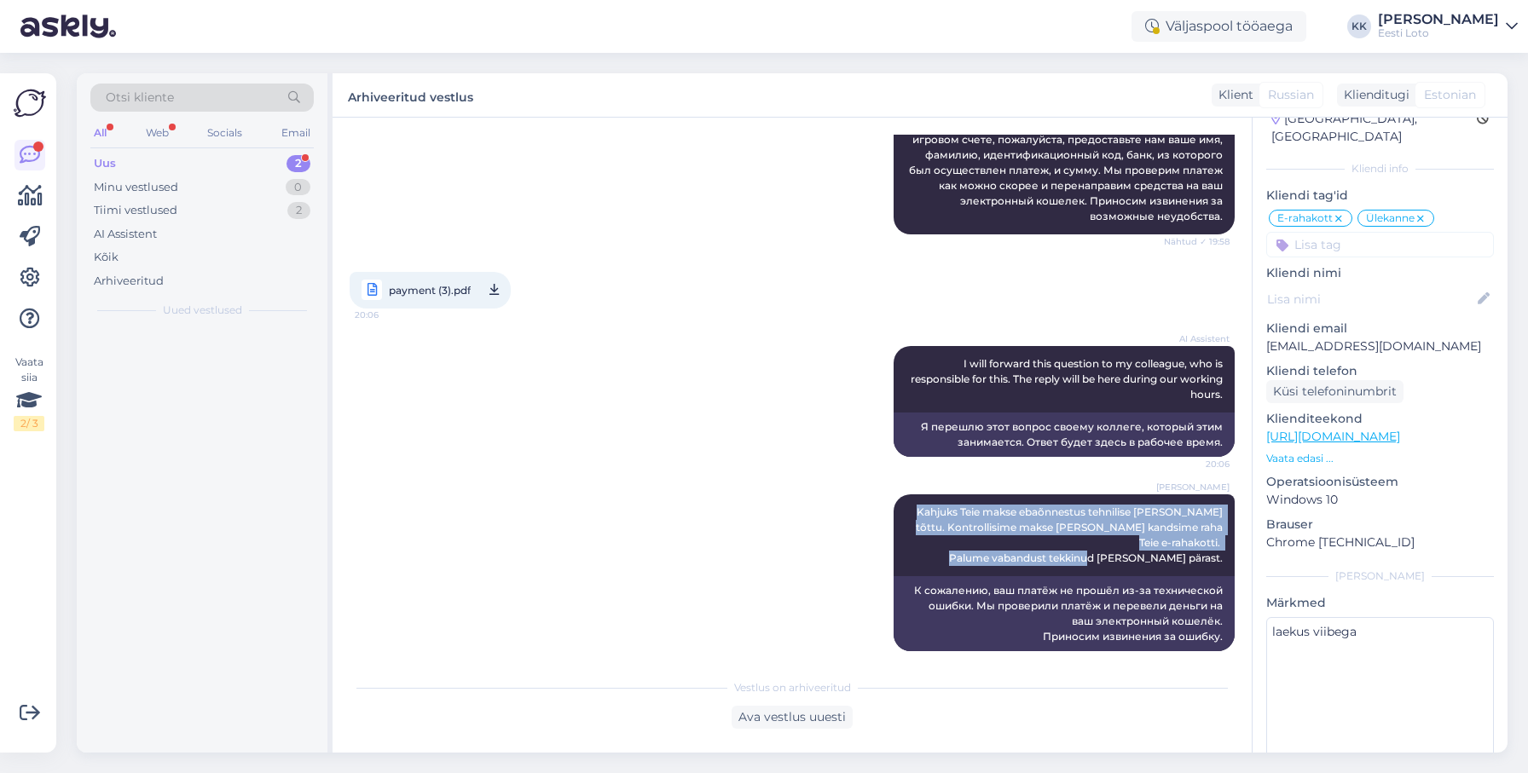
scroll to position [0, 0]
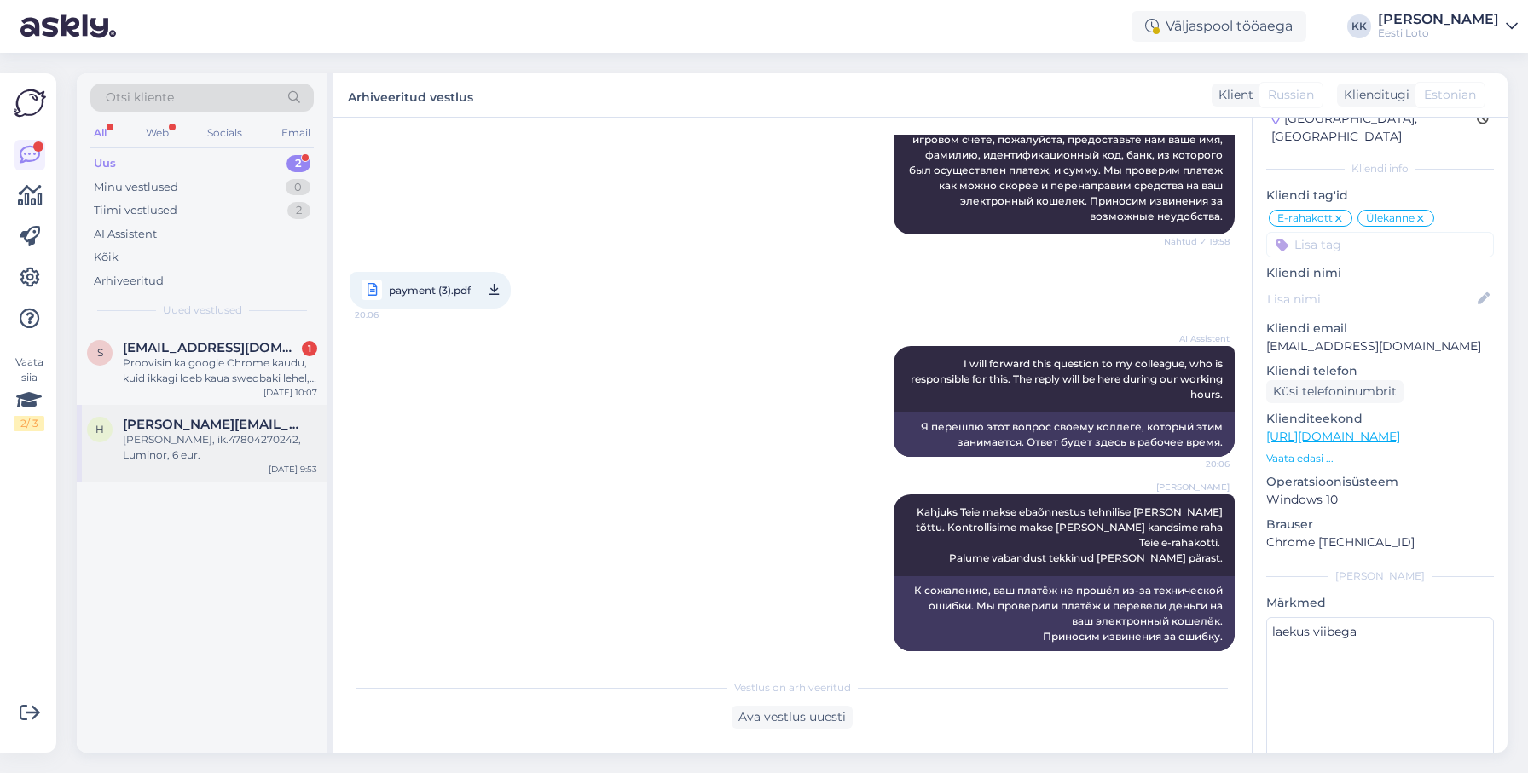
click at [195, 423] on span "[PERSON_NAME][EMAIL_ADDRESS][DOMAIN_NAME]" at bounding box center [211, 424] width 177 height 15
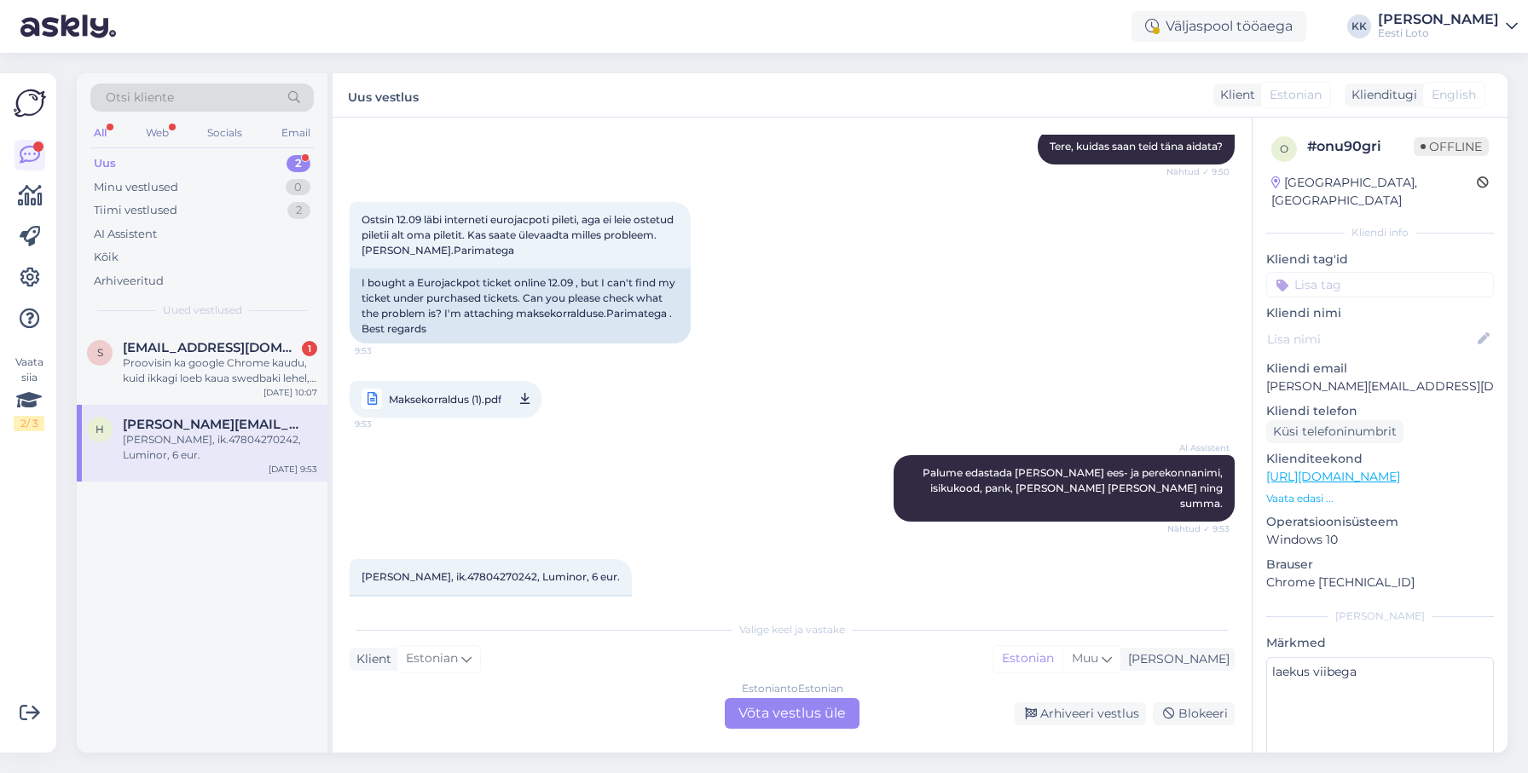
scroll to position [229, 0]
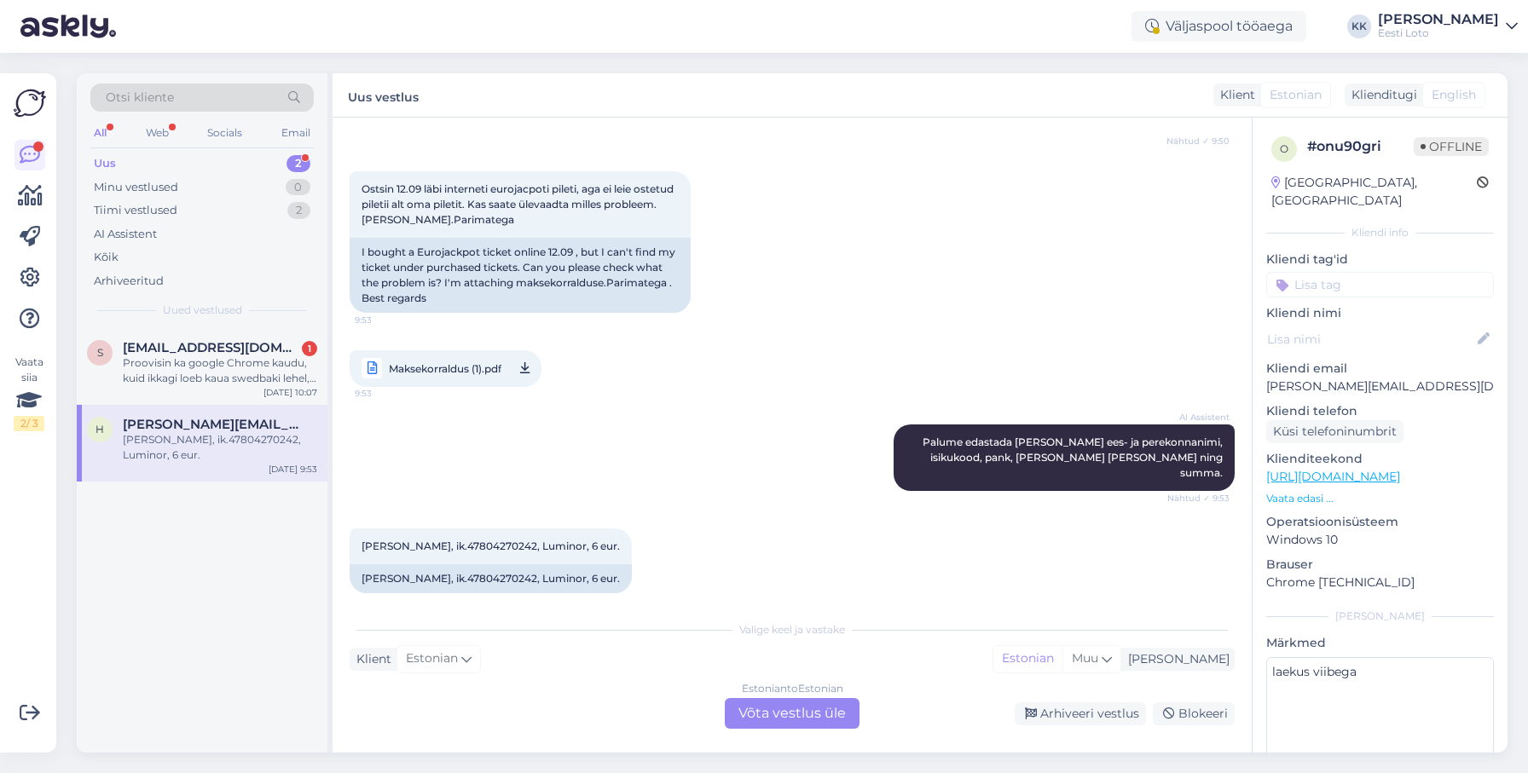
click at [765, 709] on div "Estonian to Estonian Võta vestlus üle" at bounding box center [792, 713] width 135 height 31
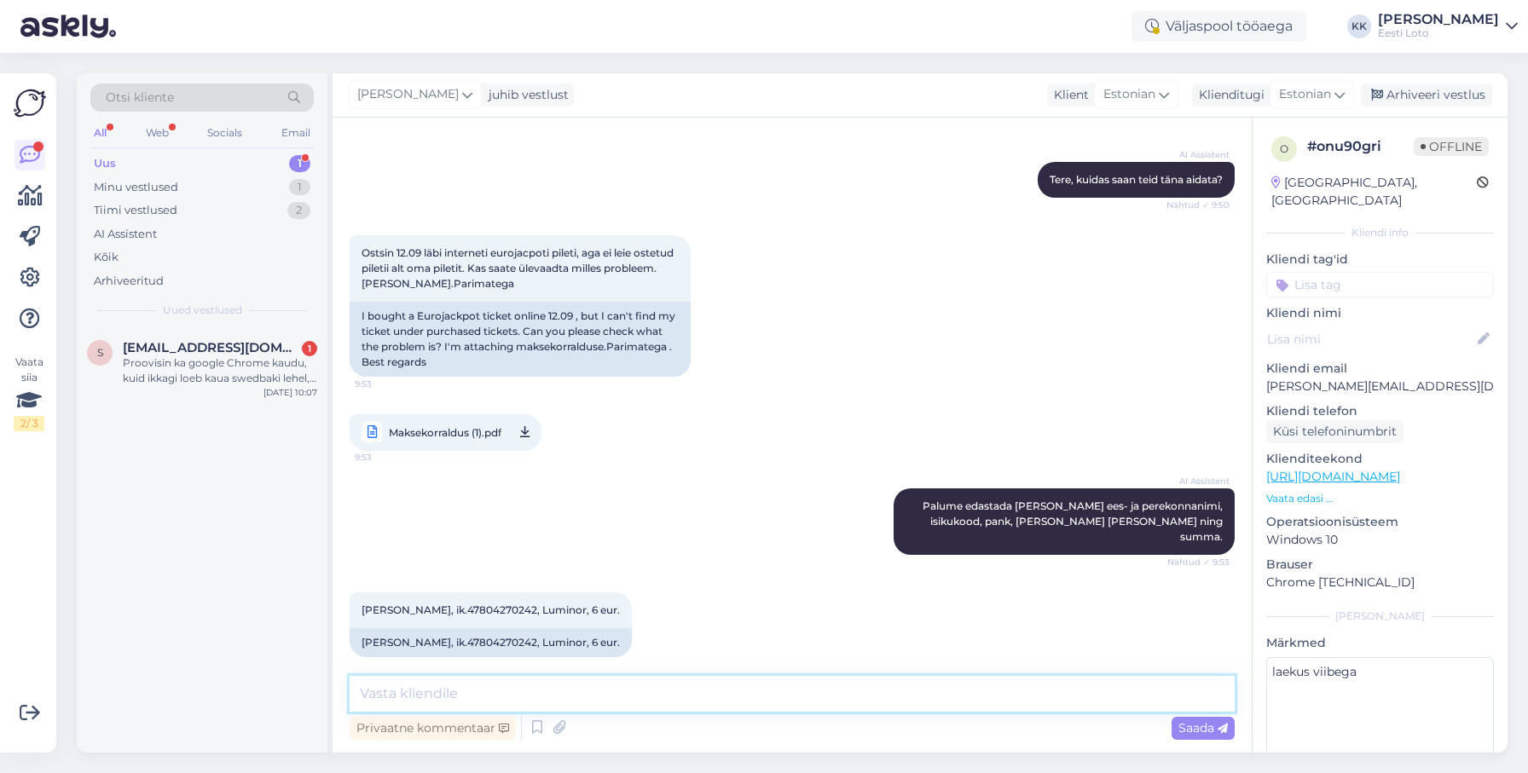
click at [594, 694] on textarea at bounding box center [792, 694] width 885 height 36
paste textarea "Kahjuks Teie makse ebaõnnestus tehnilise [PERSON_NAME] tõttu. Kontrollisime mak…"
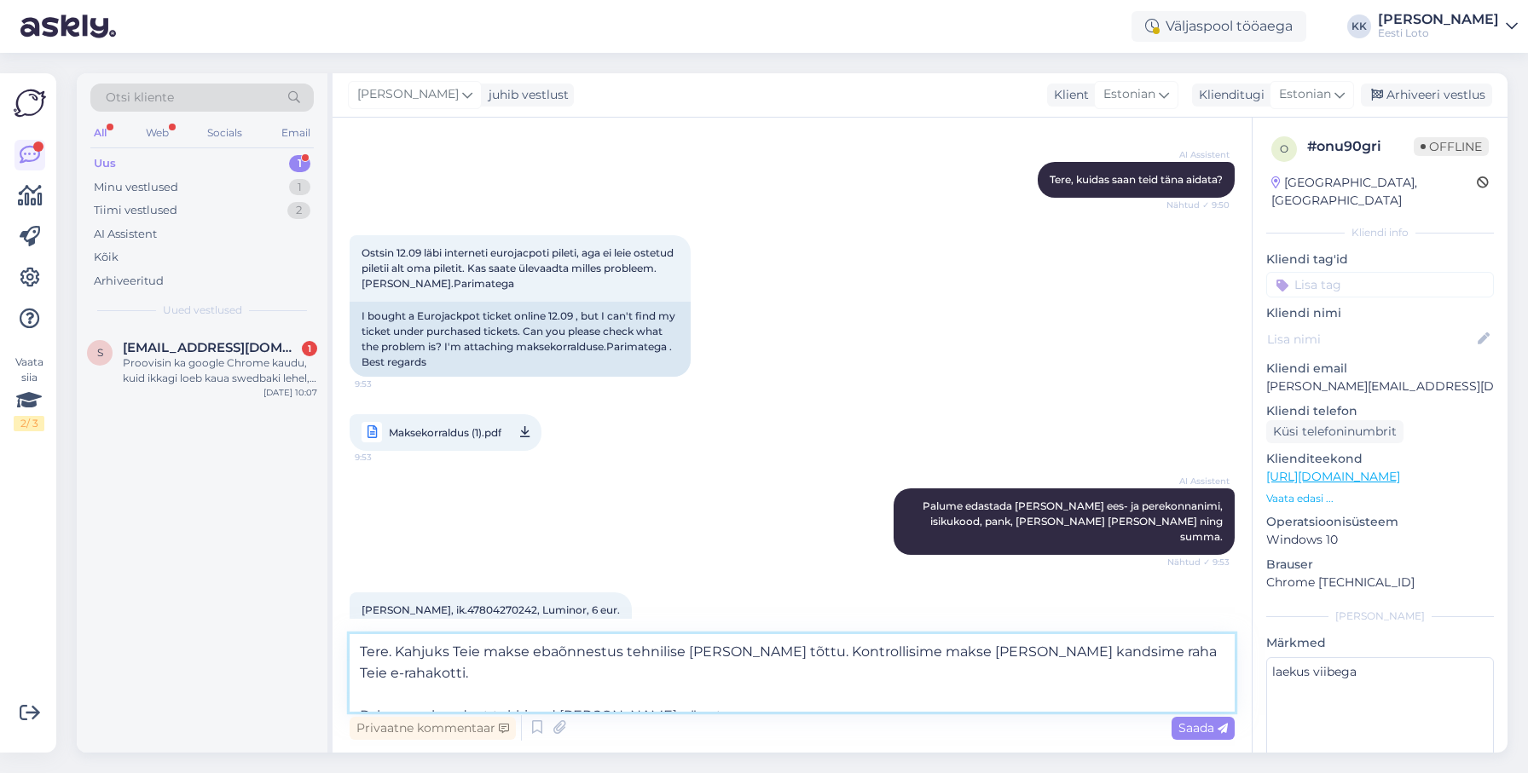
click at [363, 693] on textarea "Tere. Kahjuks Teie makse ebaõnnestus tehnilise [PERSON_NAME] tõttu. Kontrollisi…" at bounding box center [792, 673] width 885 height 78
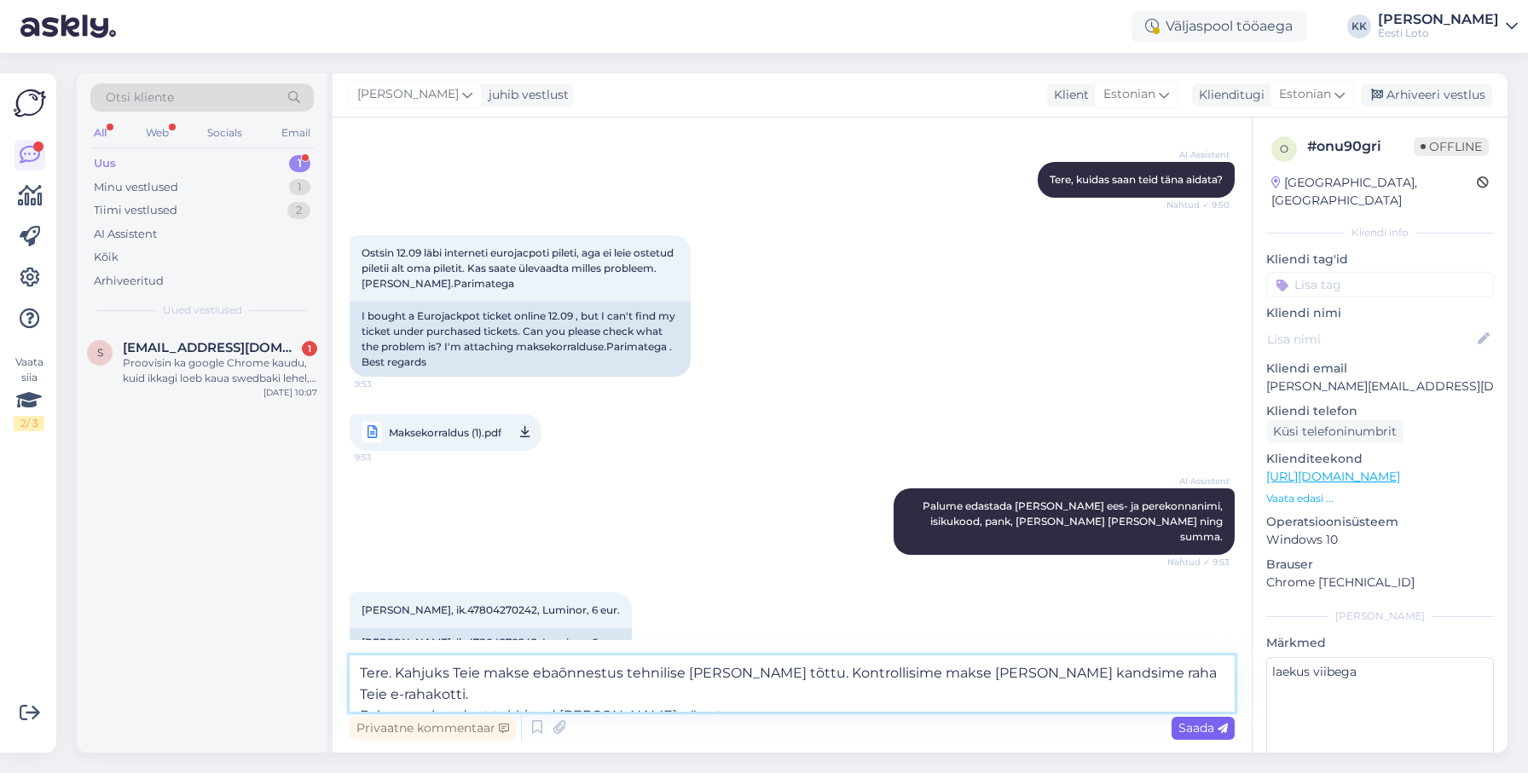
type textarea "Tere. Kahjuks Teie makse ebaõnnestus tehnilise [PERSON_NAME] tõttu. Kontrollisi…"
click at [1194, 725] on span "Saada" at bounding box center [1202, 727] width 49 height 15
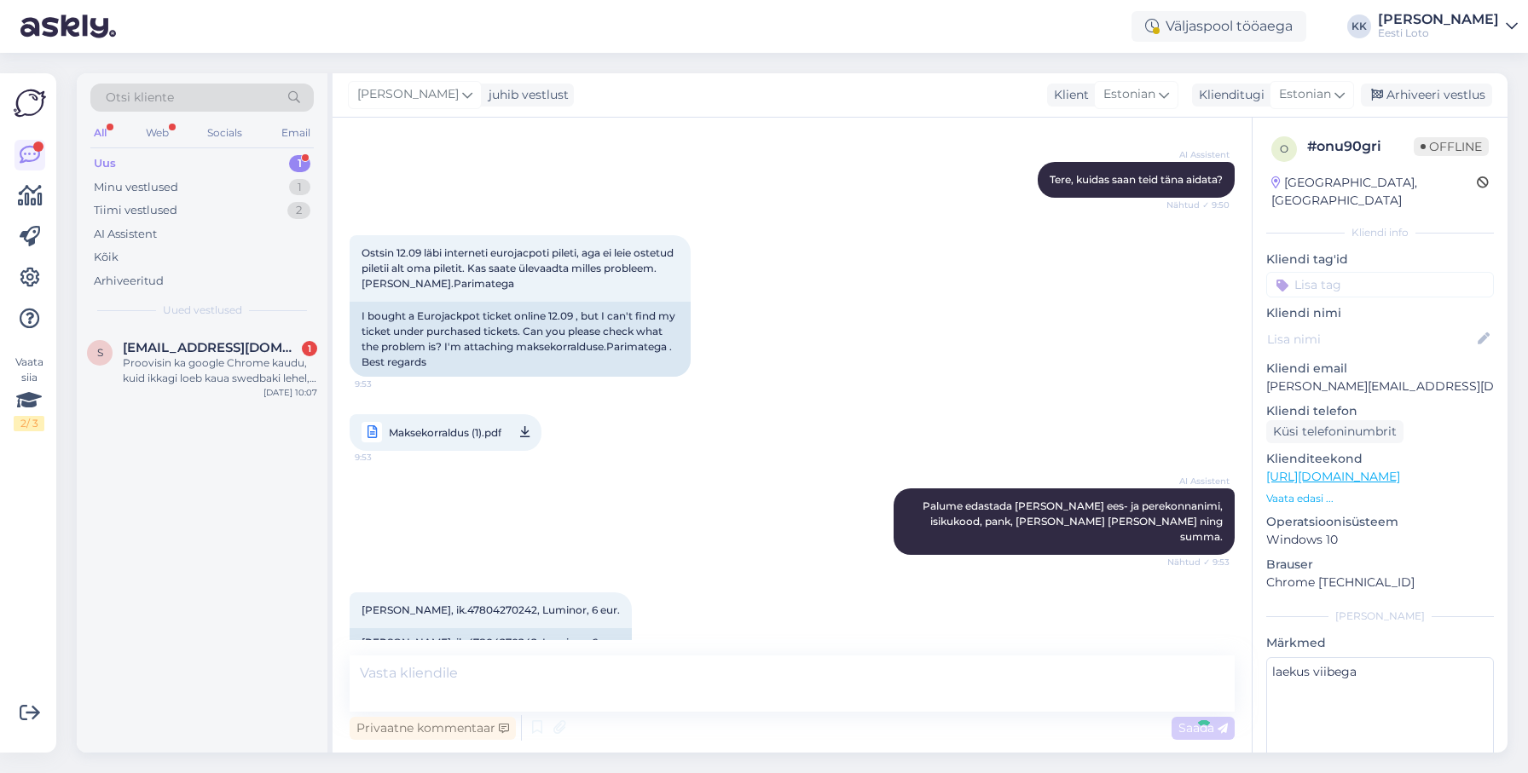
scroll to position [269, 0]
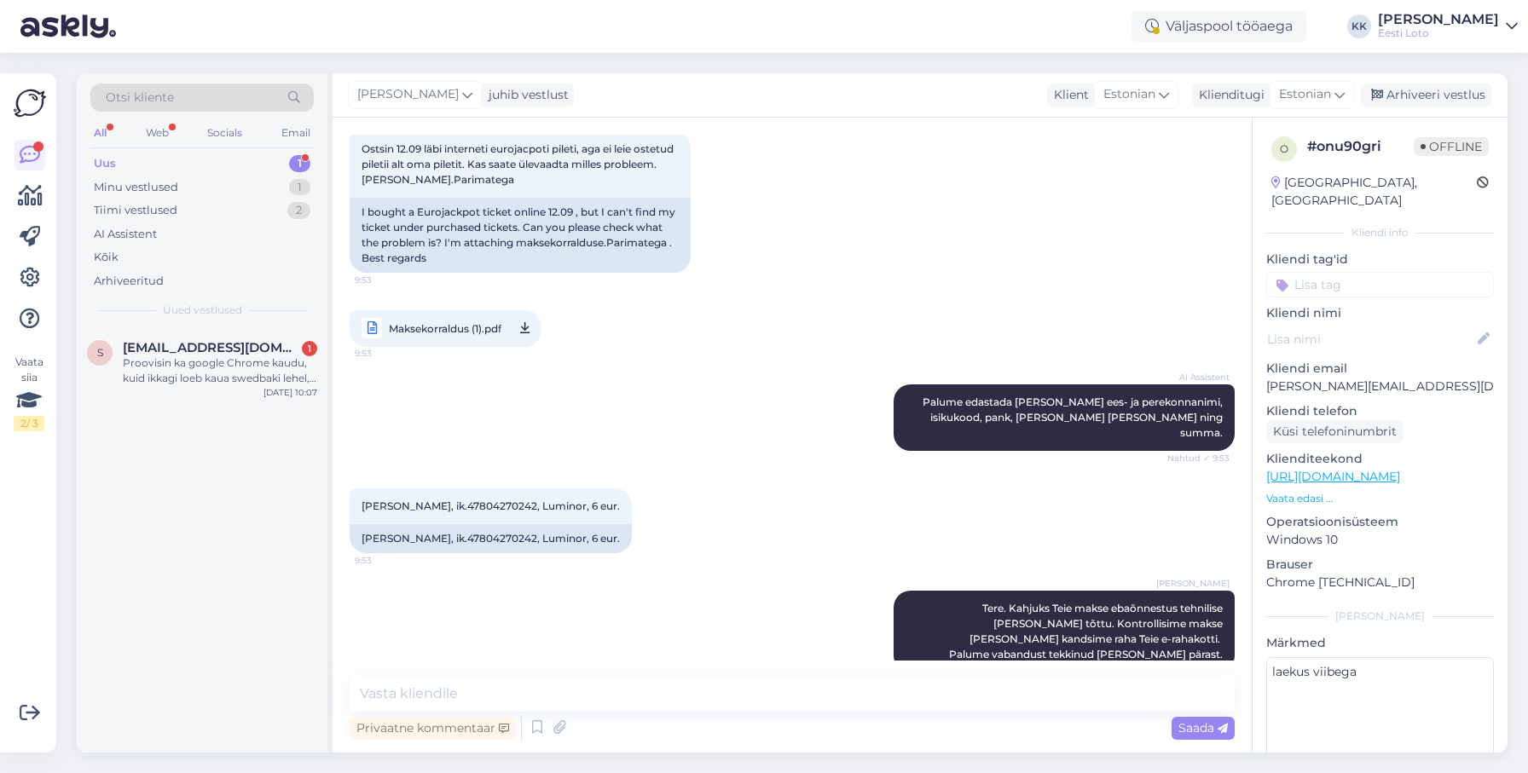
click at [1389, 276] on input at bounding box center [1380, 285] width 228 height 26
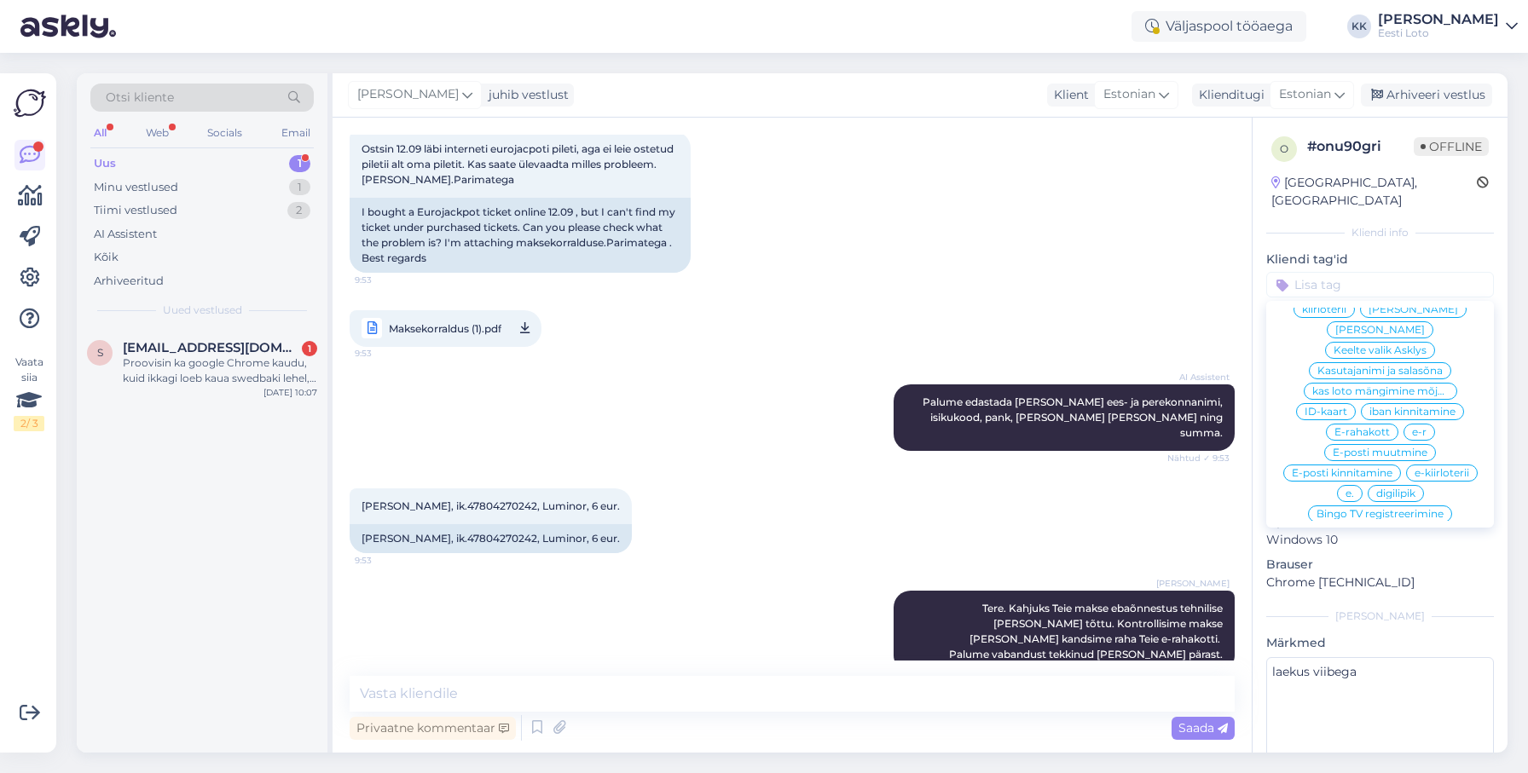
scroll to position [556, 0]
click at [1351, 425] on span "E-rahakott" at bounding box center [1361, 430] width 55 height 10
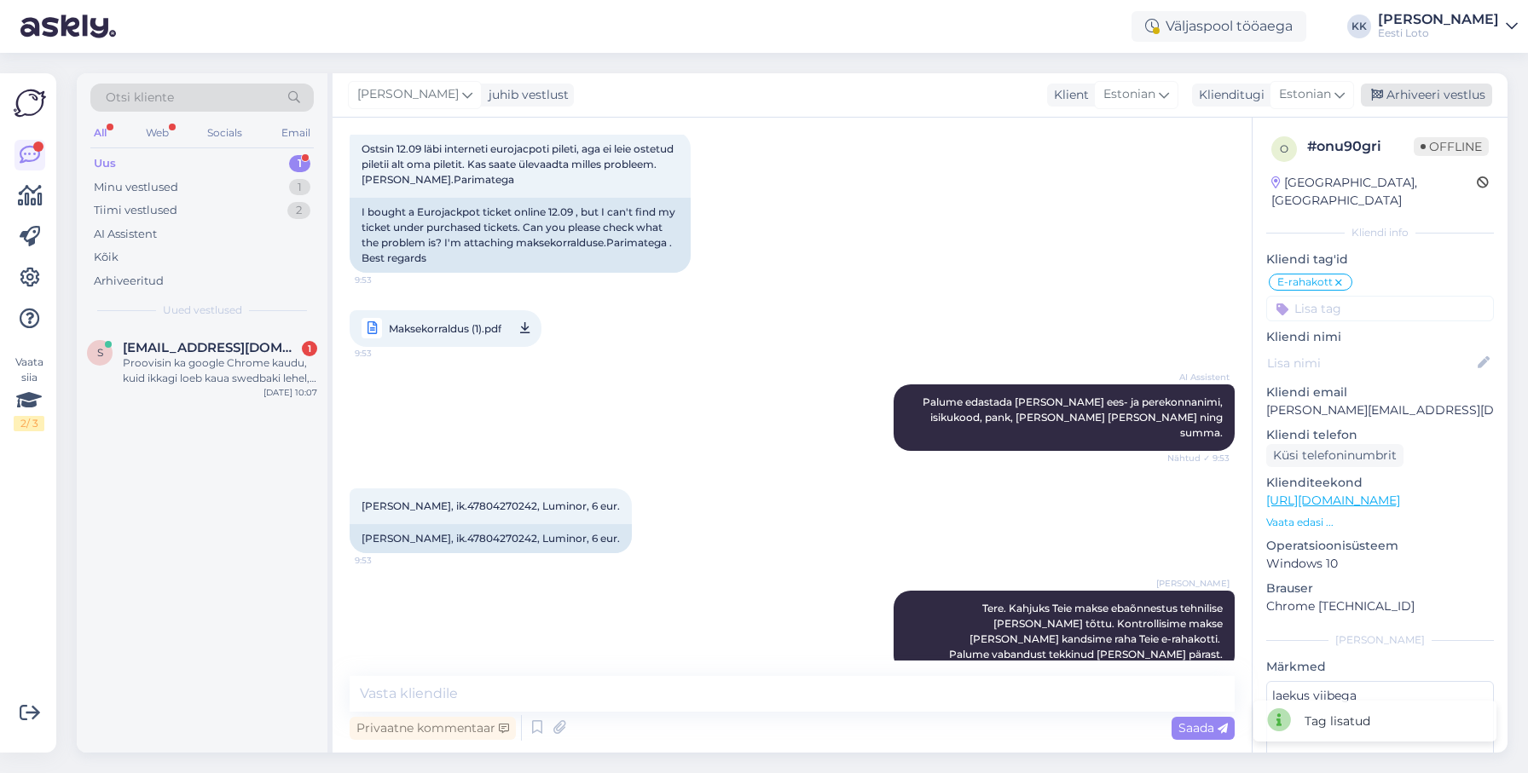
click at [1444, 94] on div "Arhiveeri vestlus" at bounding box center [1426, 95] width 131 height 23
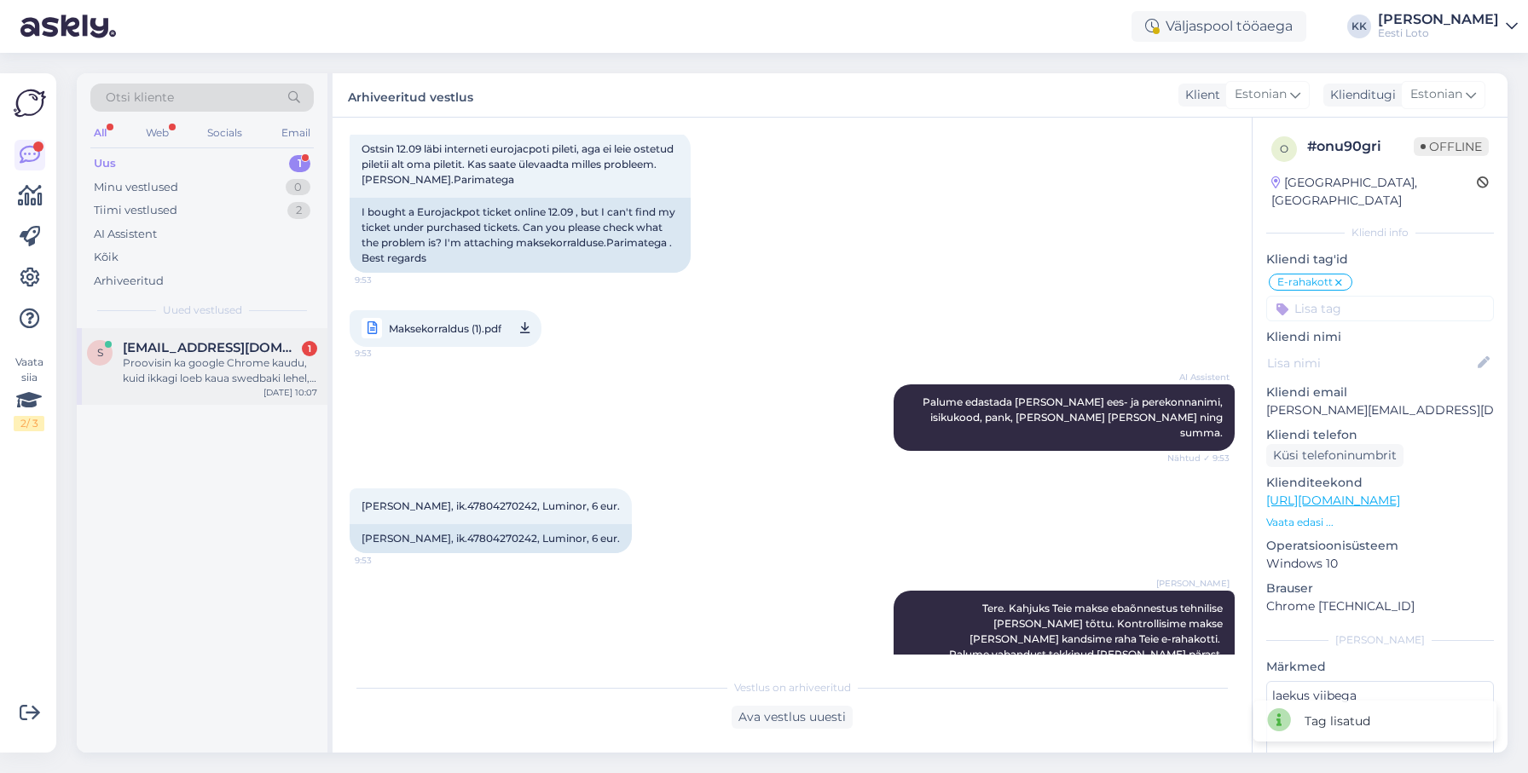
click at [196, 365] on div "Proovisin ka google Chrome kaudu, kuid ikkagi loeb kaua swedbaki lehel, ketrab …" at bounding box center [220, 370] width 194 height 31
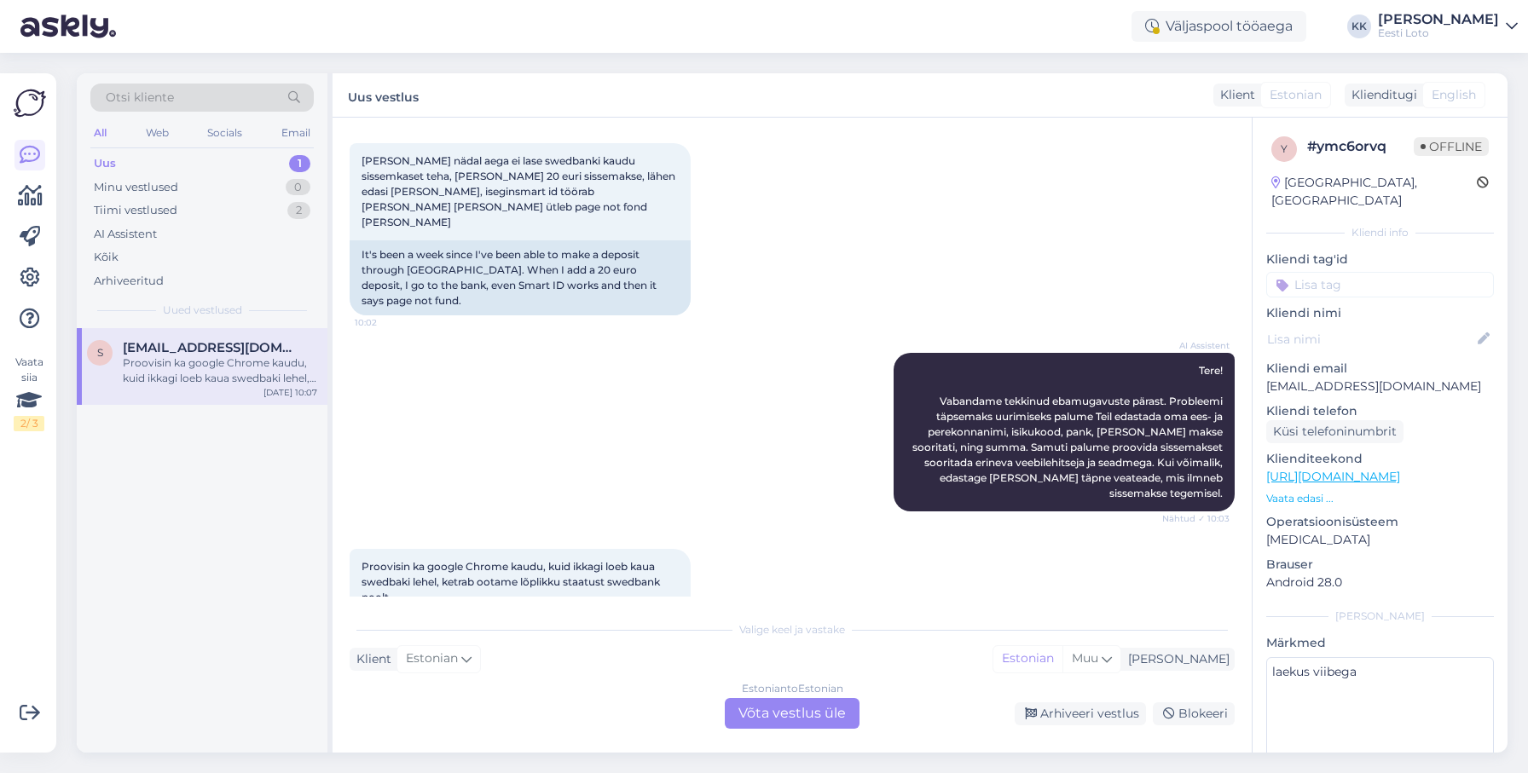
scroll to position [66, 0]
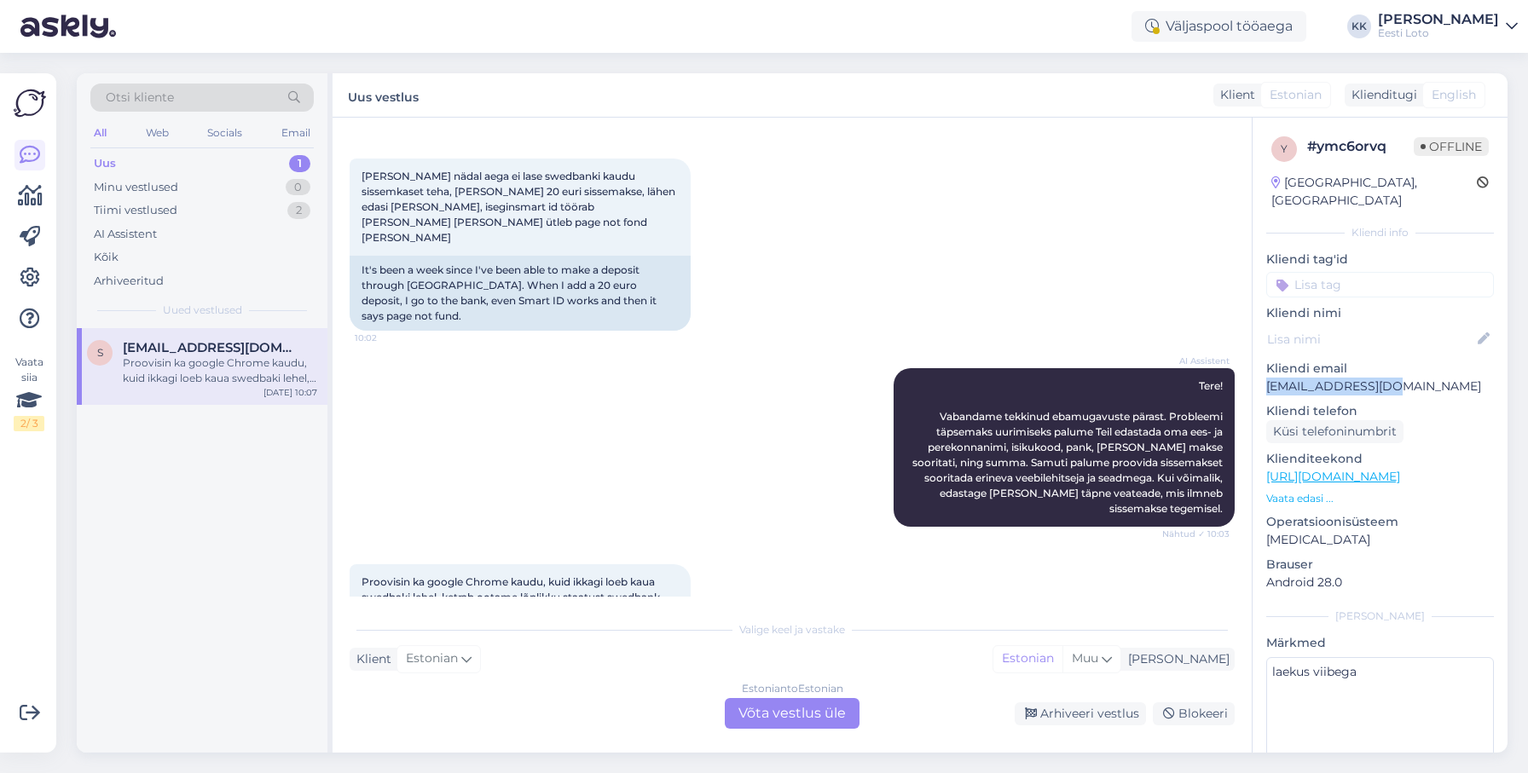
drag, startPoint x: 1405, startPoint y: 370, endPoint x: 1257, endPoint y: 374, distance: 148.4
click at [1266, 378] on p "[EMAIL_ADDRESS][DOMAIN_NAME]" at bounding box center [1380, 387] width 228 height 18
copy p "[EMAIL_ADDRESS][DOMAIN_NAME]"
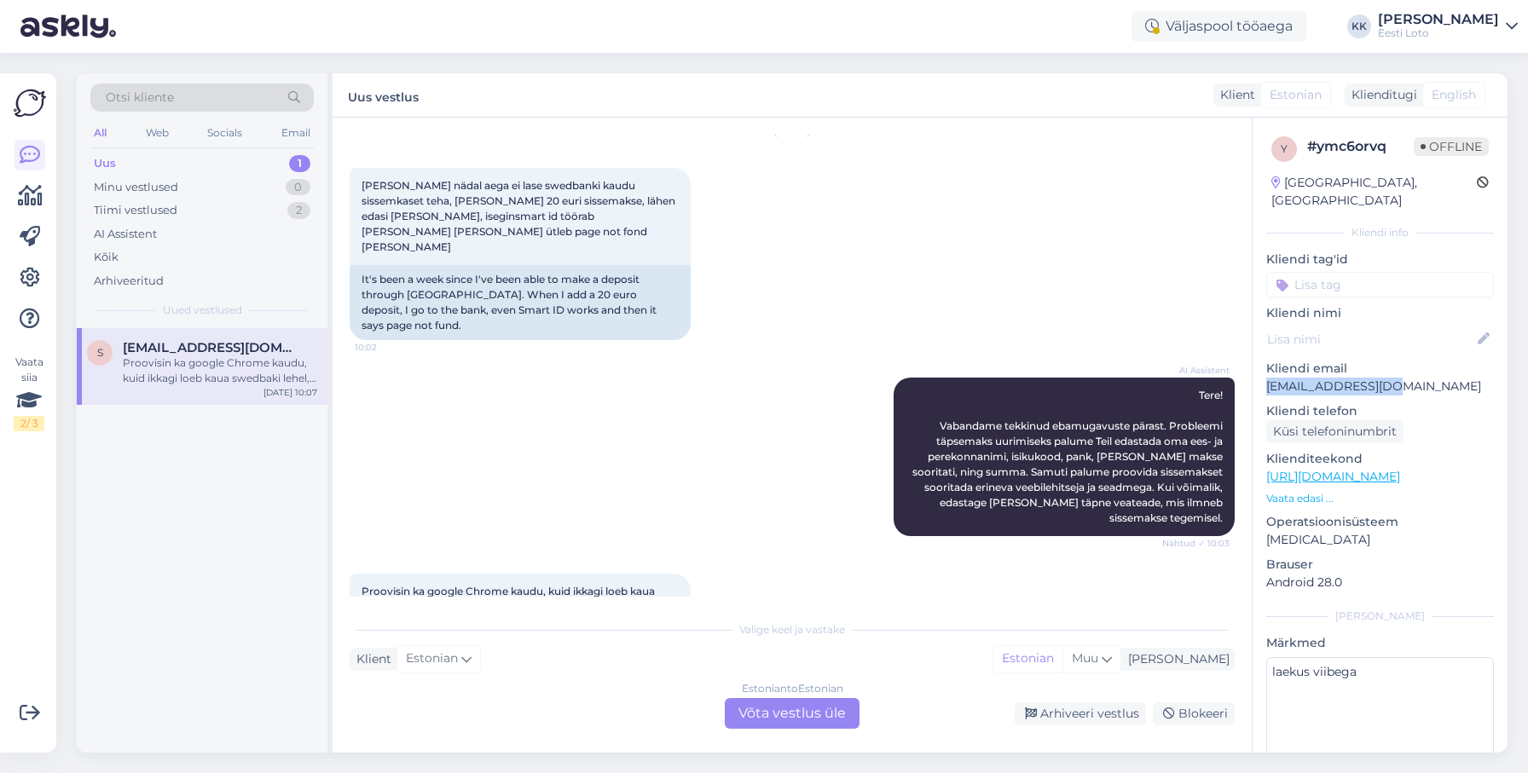
scroll to position [118, 0]
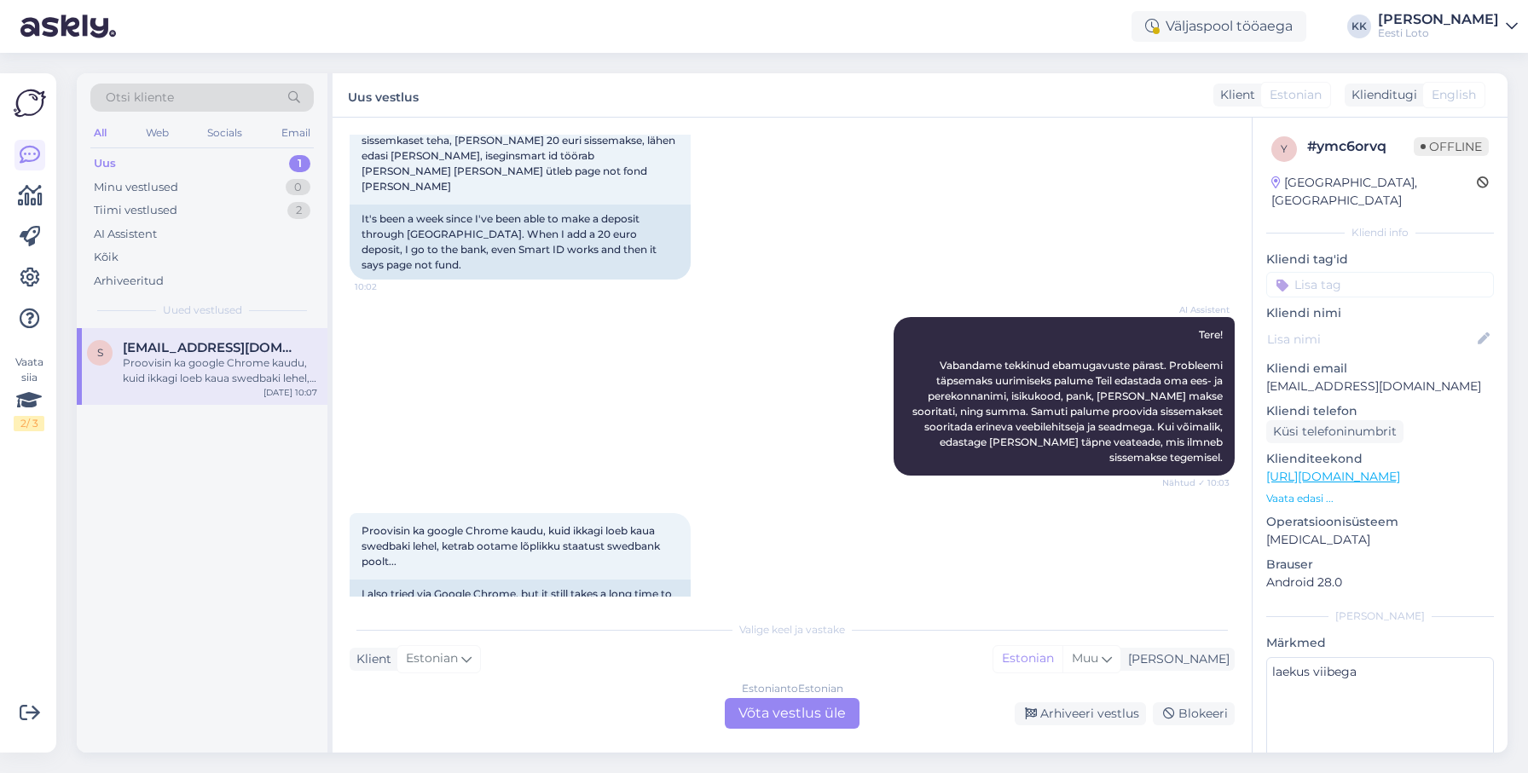
click at [761, 708] on div "Estonian to Estonian Võta vestlus üle" at bounding box center [792, 713] width 135 height 31
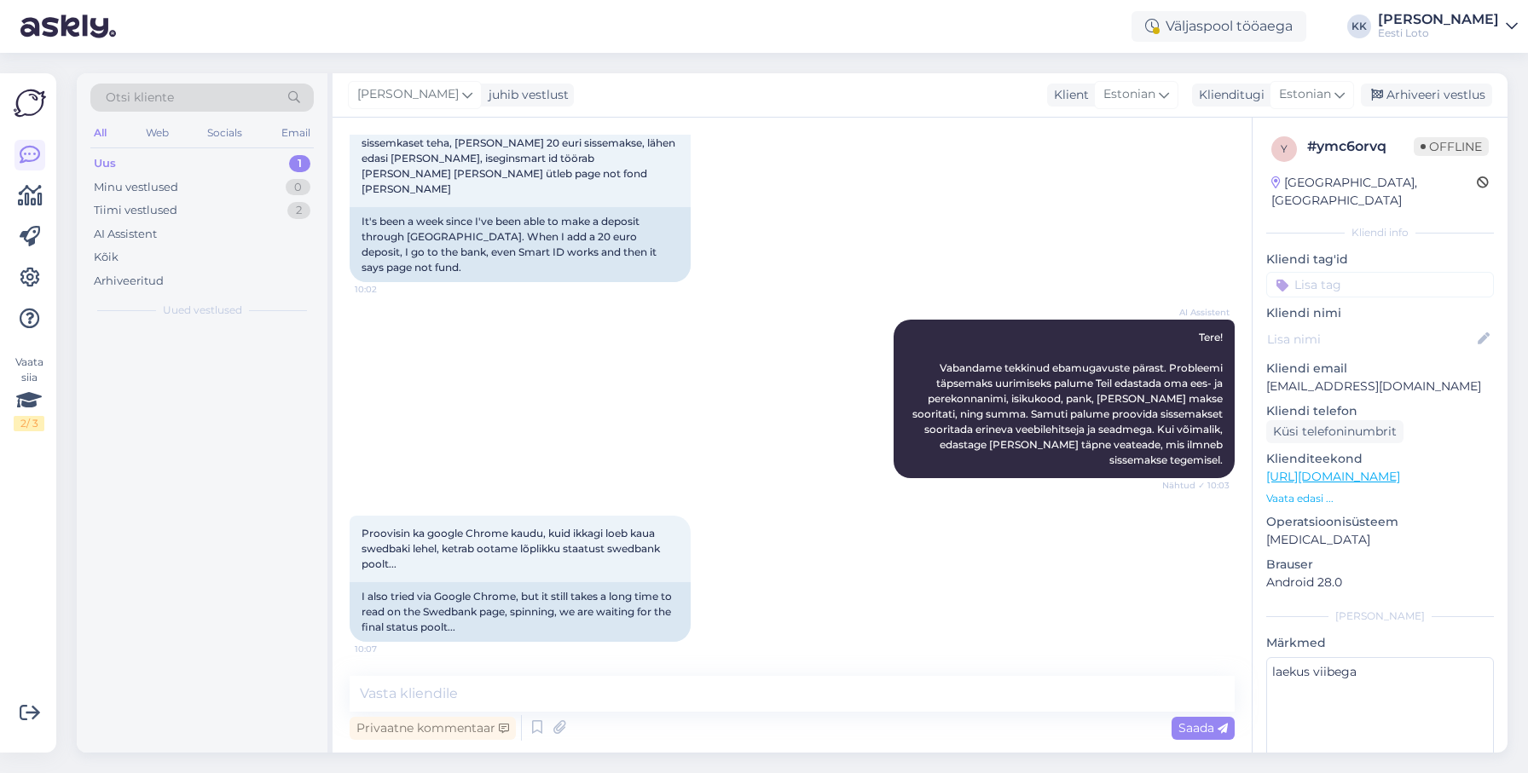
scroll to position [54, 0]
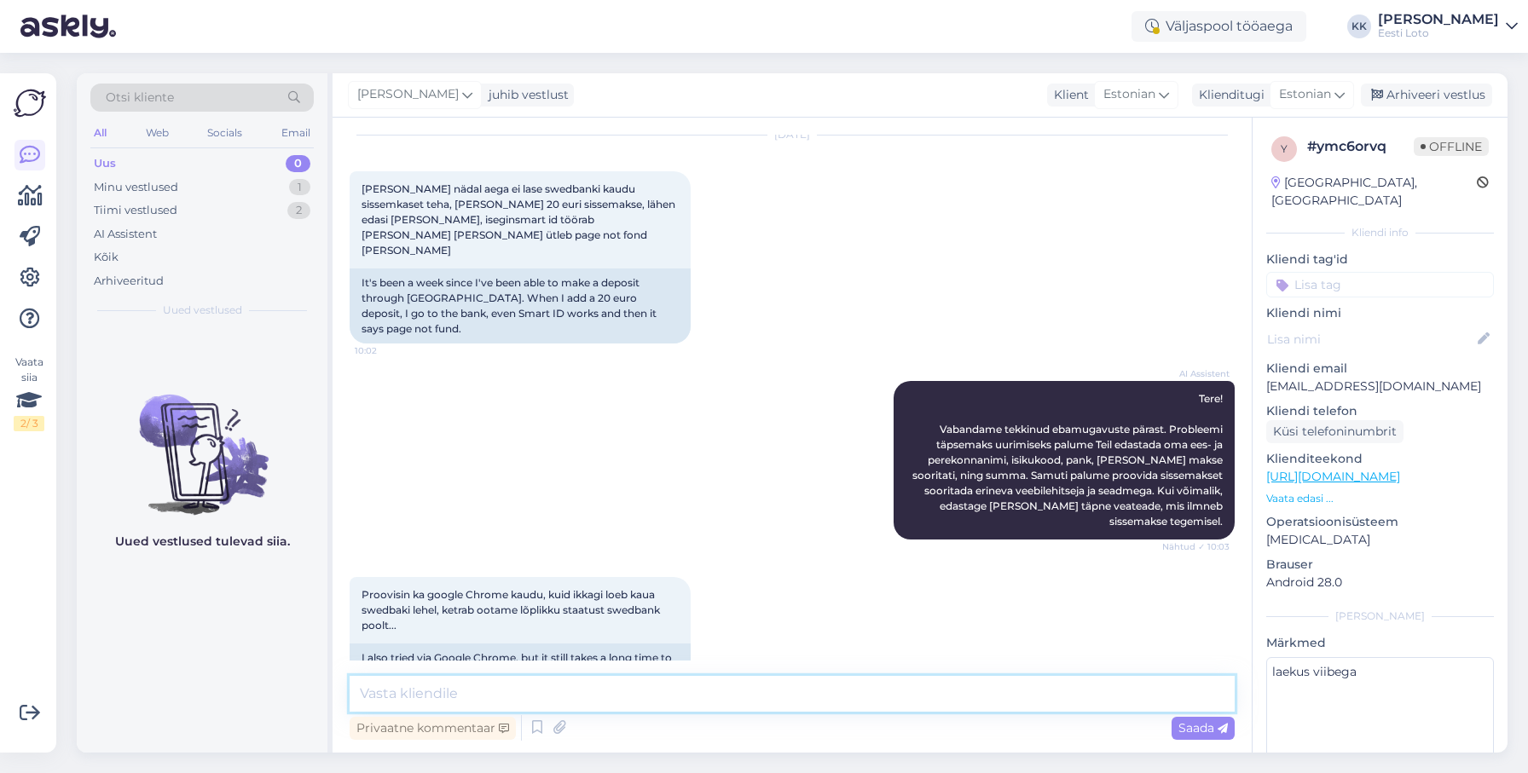
click at [737, 696] on textarea at bounding box center [792, 694] width 885 height 36
paste textarea "Meie kodulehel ei esine üldisi tõrkeid sissemaksete tegemisel. Soovitame kustut…"
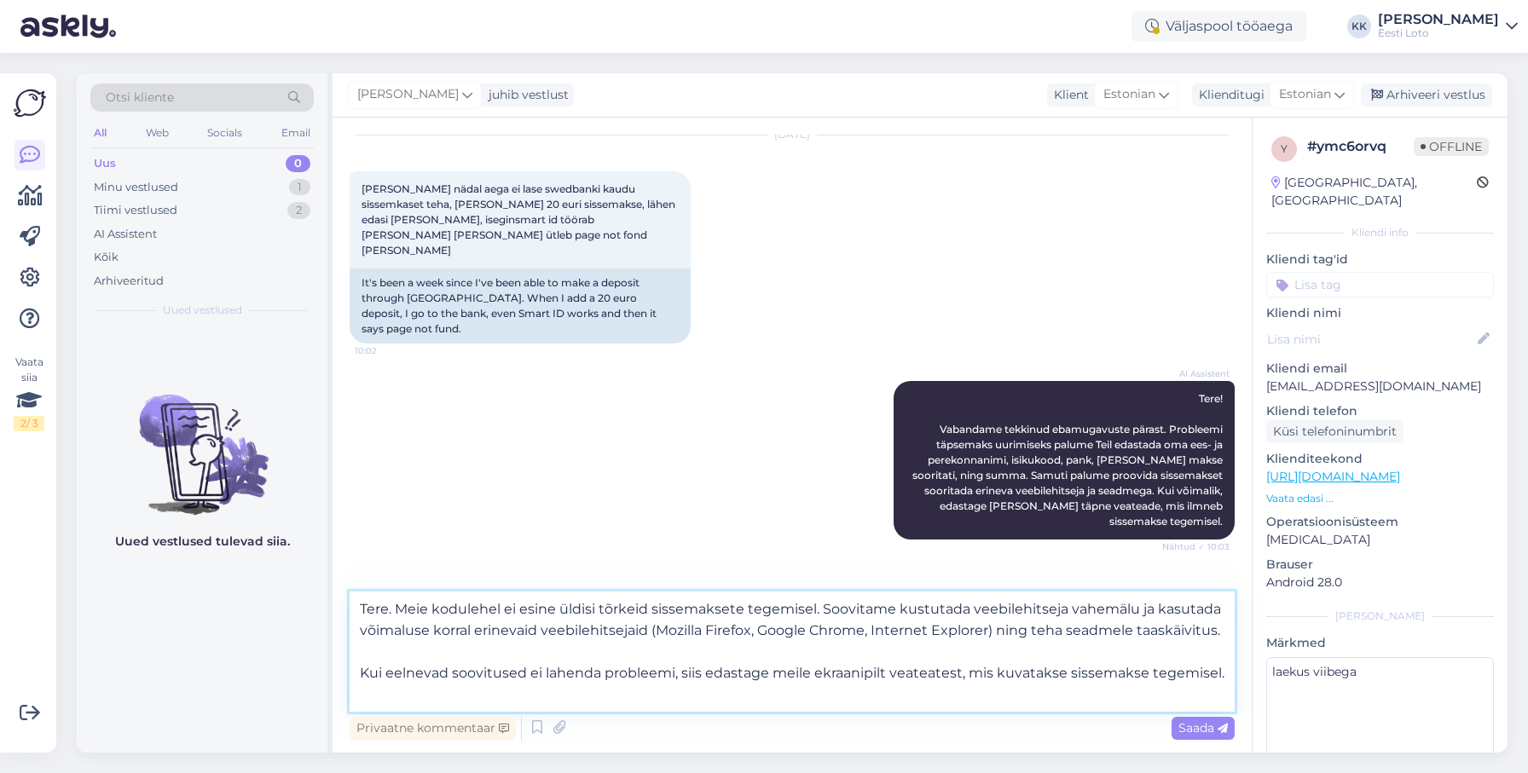
click at [365, 653] on textarea "Tere. Meie kodulehel ei esine üldisi tõrkeid sissemaksete tegemisel. Soovitame …" at bounding box center [792, 652] width 885 height 120
click at [870, 633] on textarea "Tere. Meie kodulehel ei esine üldisi tõrkeid sissemaksete tegemisel. Soovitame …" at bounding box center [792, 652] width 885 height 120
click at [880, 633] on textarea "Tere. Meie kodulehel ei esine üldisi tõrkeid sissemaksete tegemisel. Soovitame …" at bounding box center [792, 652] width 885 height 120
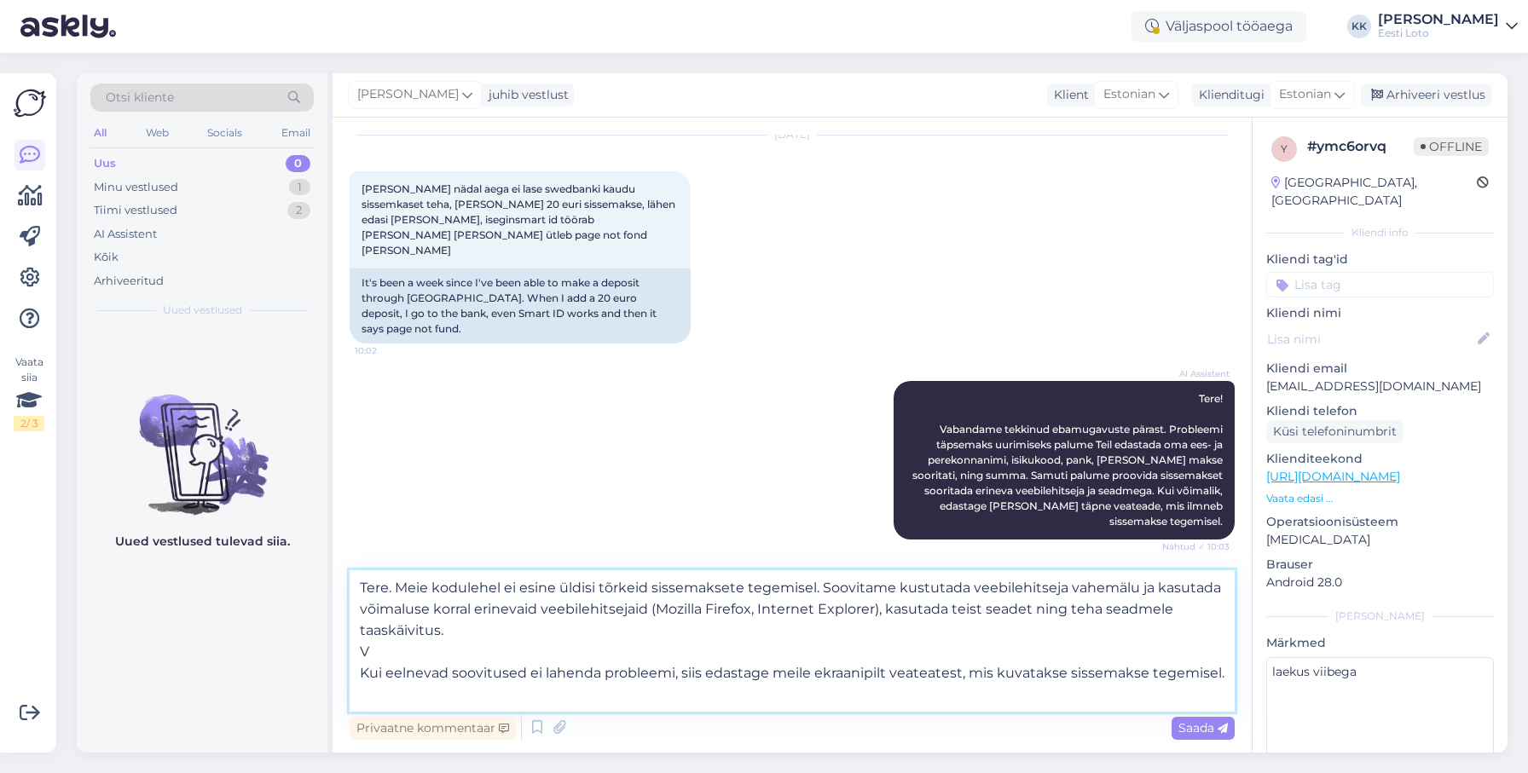
click at [379, 660] on textarea "Tere. Meie kodulehel ei esine üldisi tõrkeid sissemaksete tegemisel. Soovitame …" at bounding box center [792, 641] width 885 height 142
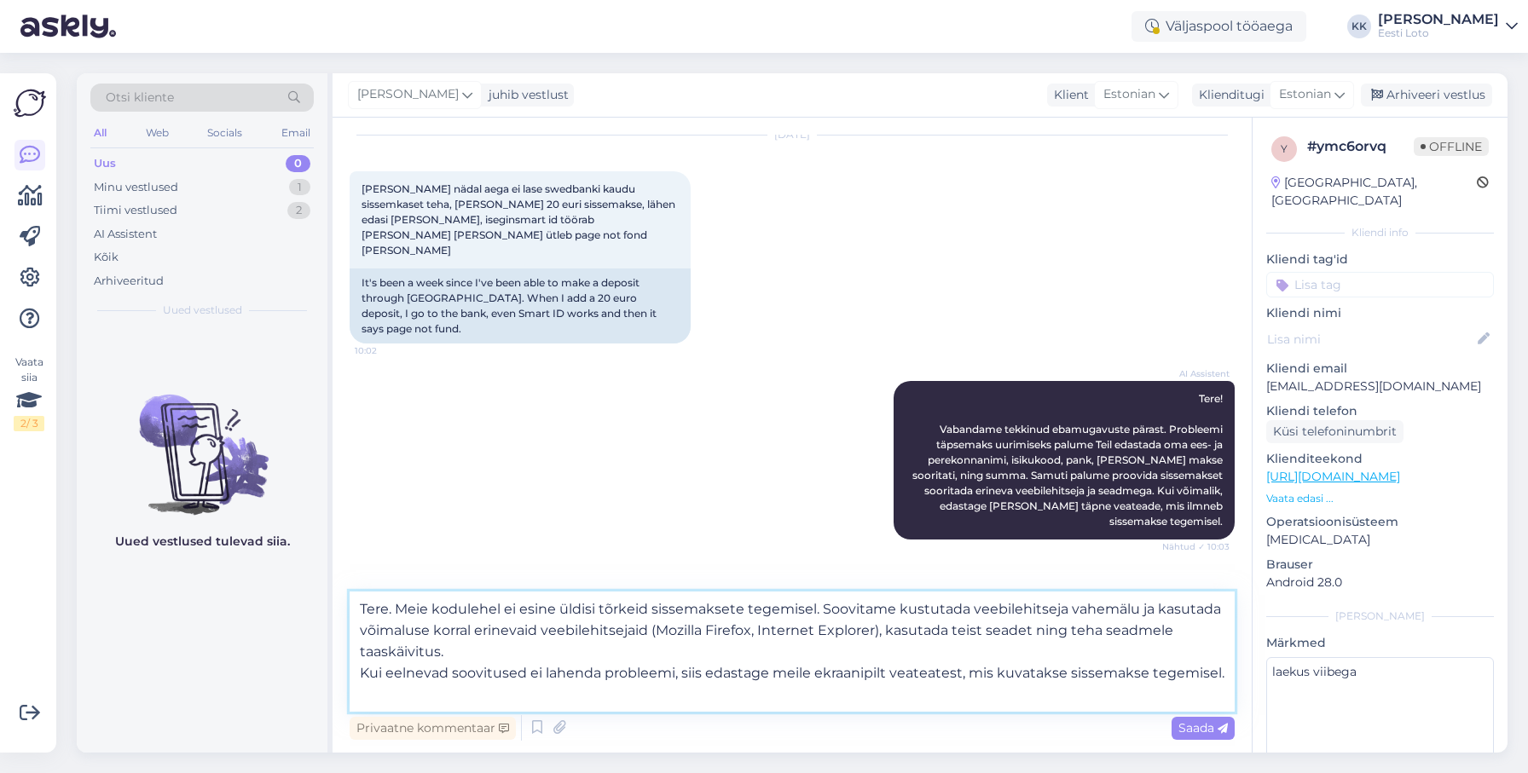
drag, startPoint x: 985, startPoint y: 627, endPoint x: 883, endPoint y: 627, distance: 101.4
click at [883, 627] on textarea "Tere. Meie kodulehel ei esine üldisi tõrkeid sissemaksete tegemisel. Soovitame …" at bounding box center [792, 652] width 885 height 120
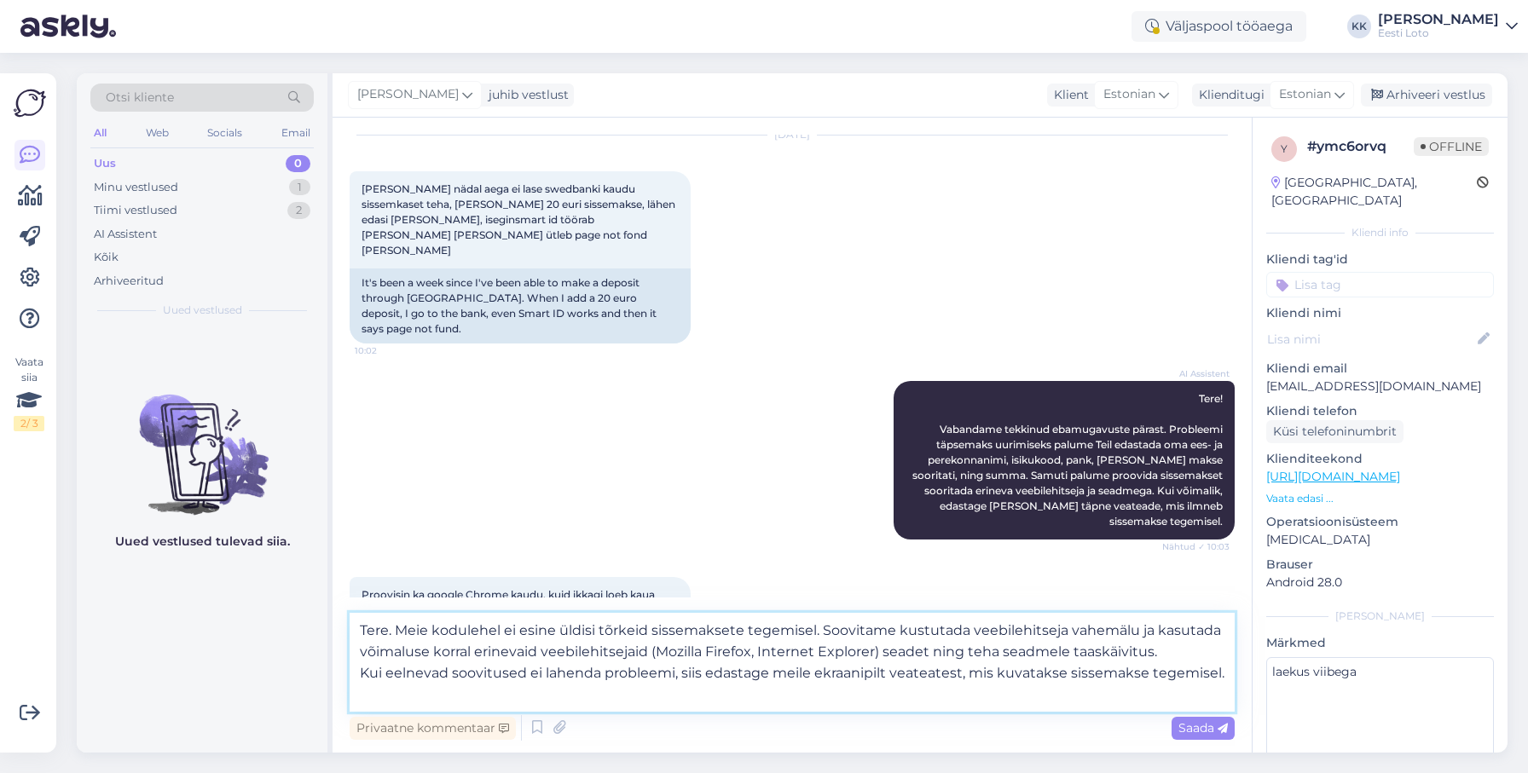
click at [935, 652] on textarea "Tere. Meie kodulehel ei esine üldisi tõrkeid sissemaksete tegemisel. Soovitame …" at bounding box center [792, 662] width 885 height 99
click at [1127, 650] on textarea "Tere. Meie kodulehel ei esine üldisi tõrkeid sissemaksete tegemisel. Soovitame …" at bounding box center [792, 662] width 885 height 99
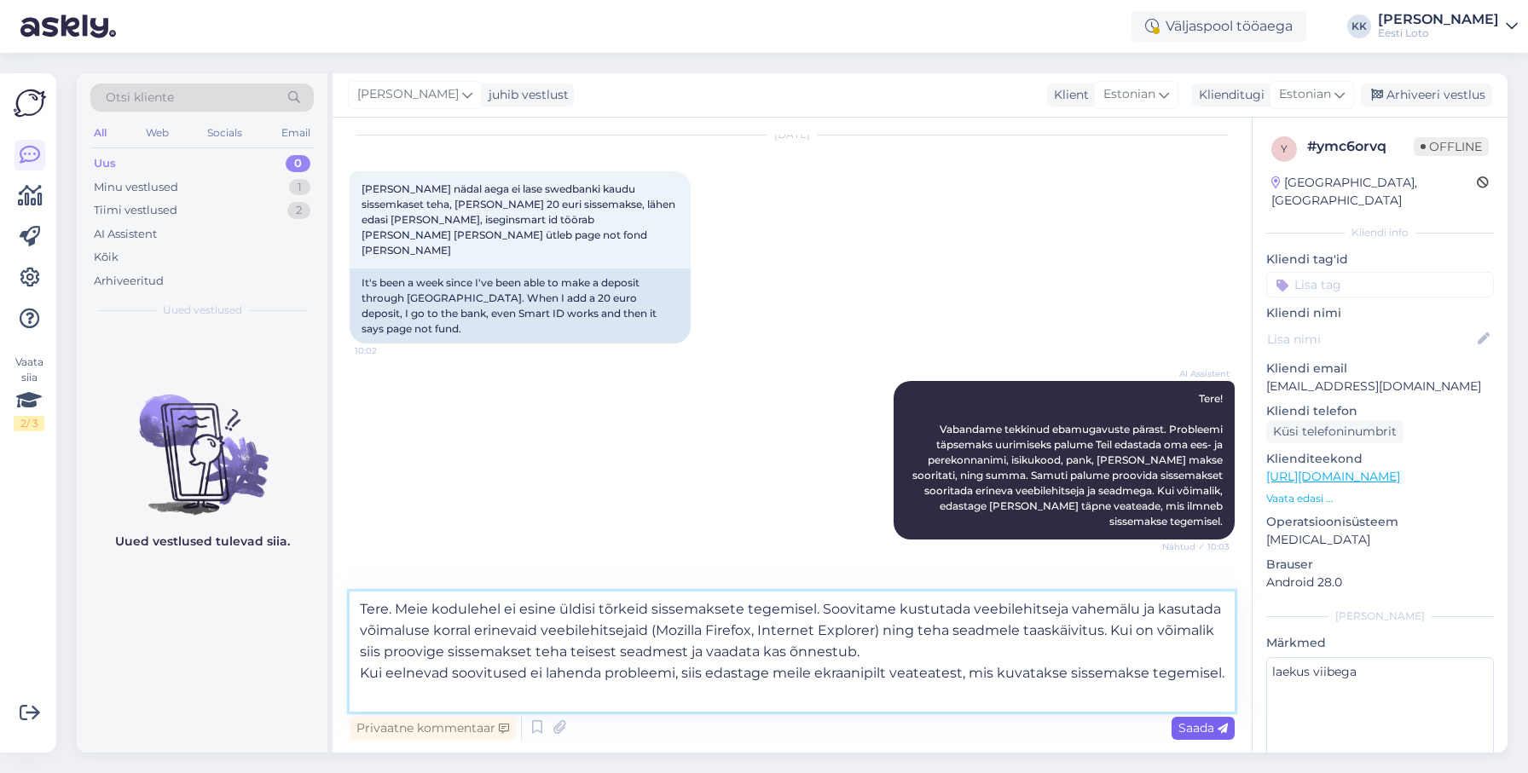
type textarea "Tere. Meie kodulehel ei esine üldisi tõrkeid sissemaksete tegemisel. Soovitame …"
click at [1203, 730] on span "Saada" at bounding box center [1202, 727] width 49 height 15
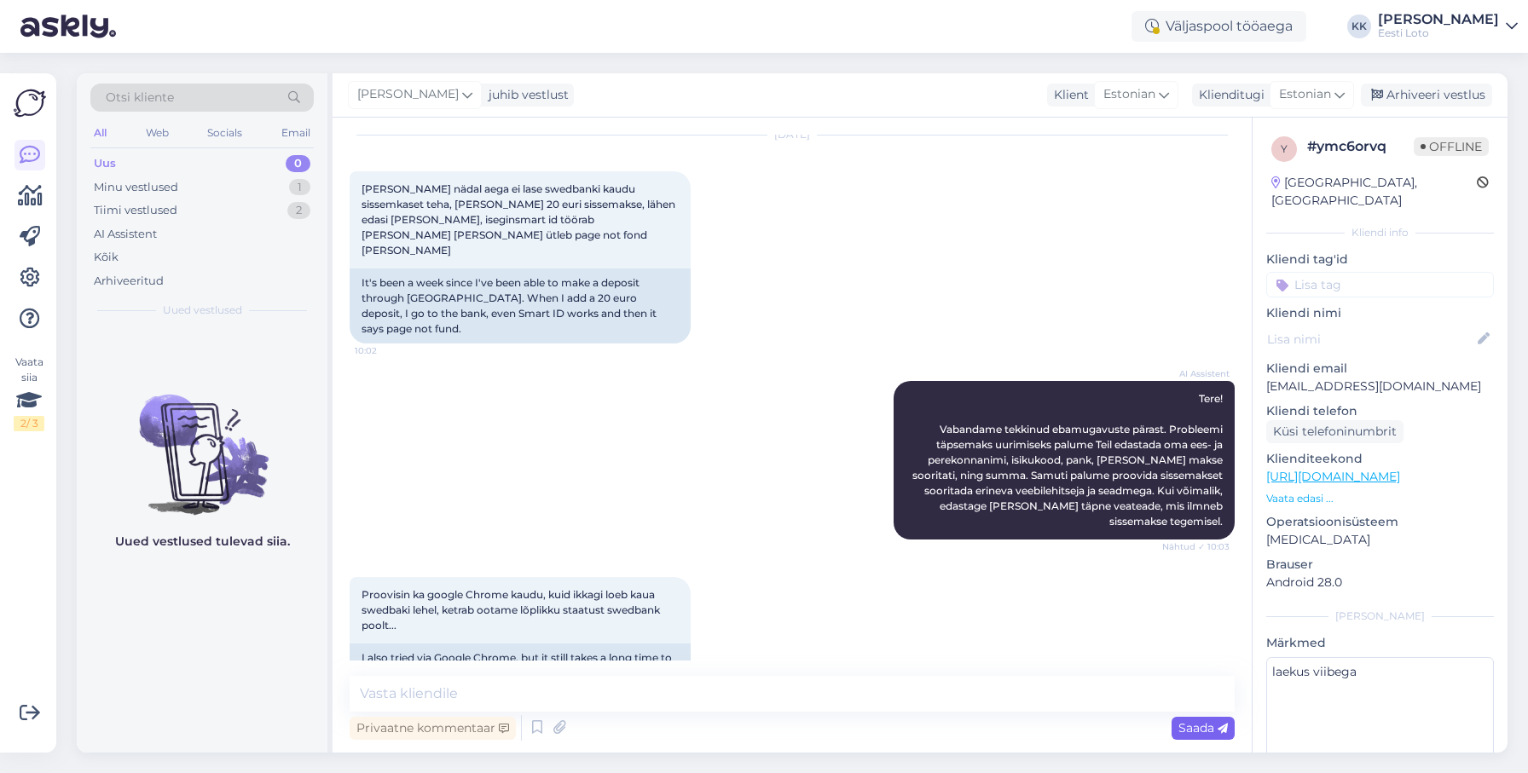
scroll to position [265, 0]
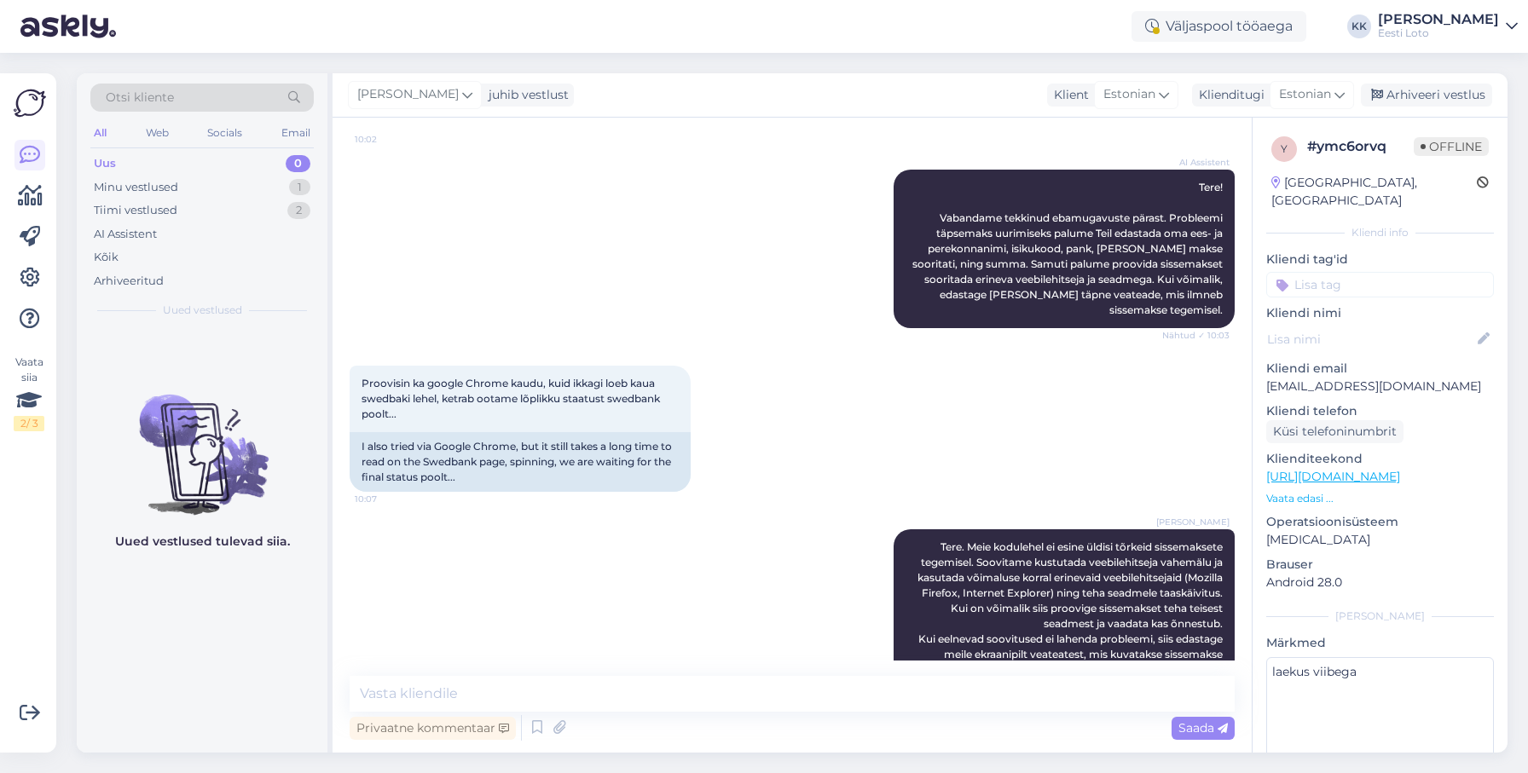
click at [1383, 272] on input at bounding box center [1380, 285] width 228 height 26
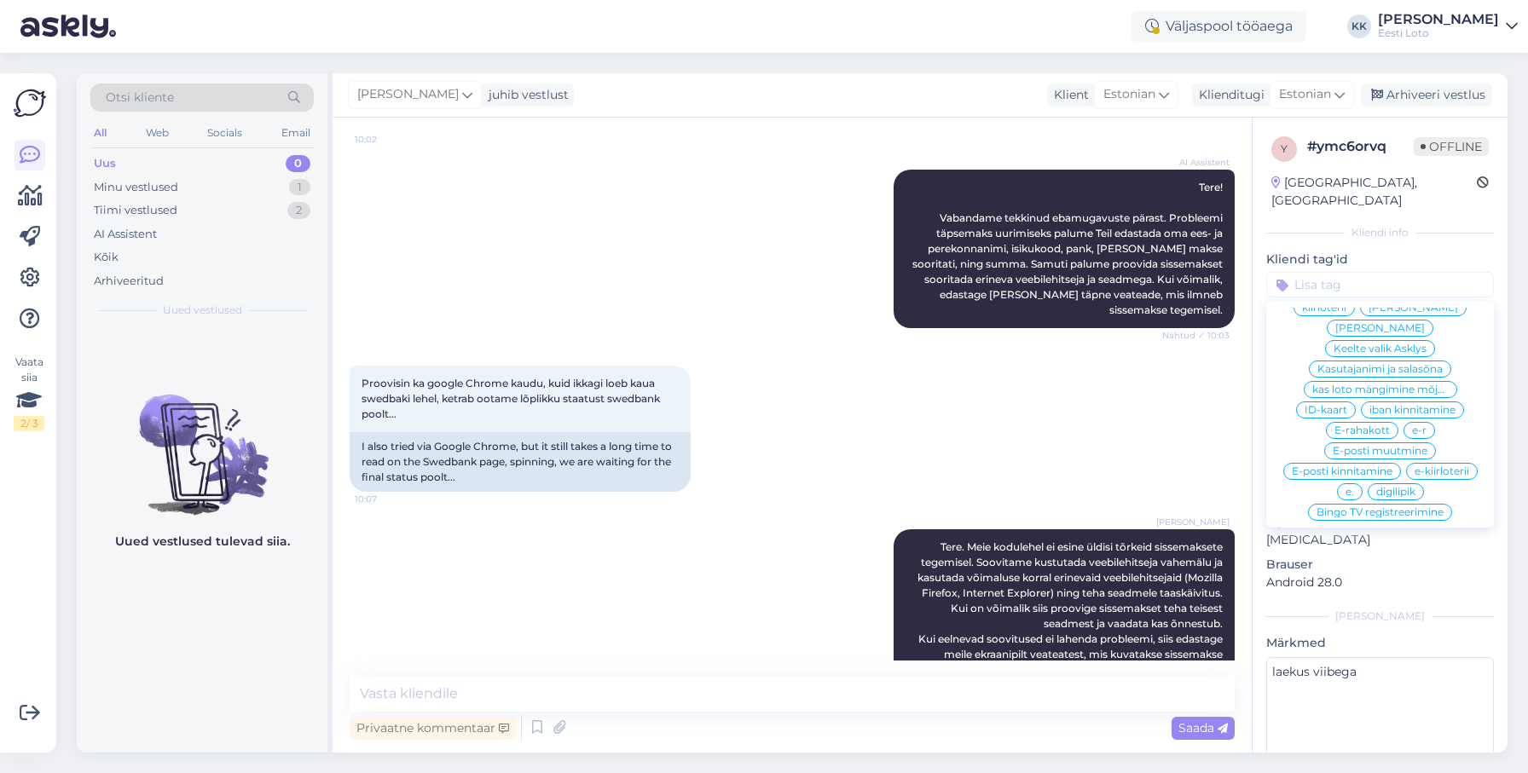
click at [1364, 425] on span "E-rahakott" at bounding box center [1361, 430] width 55 height 10
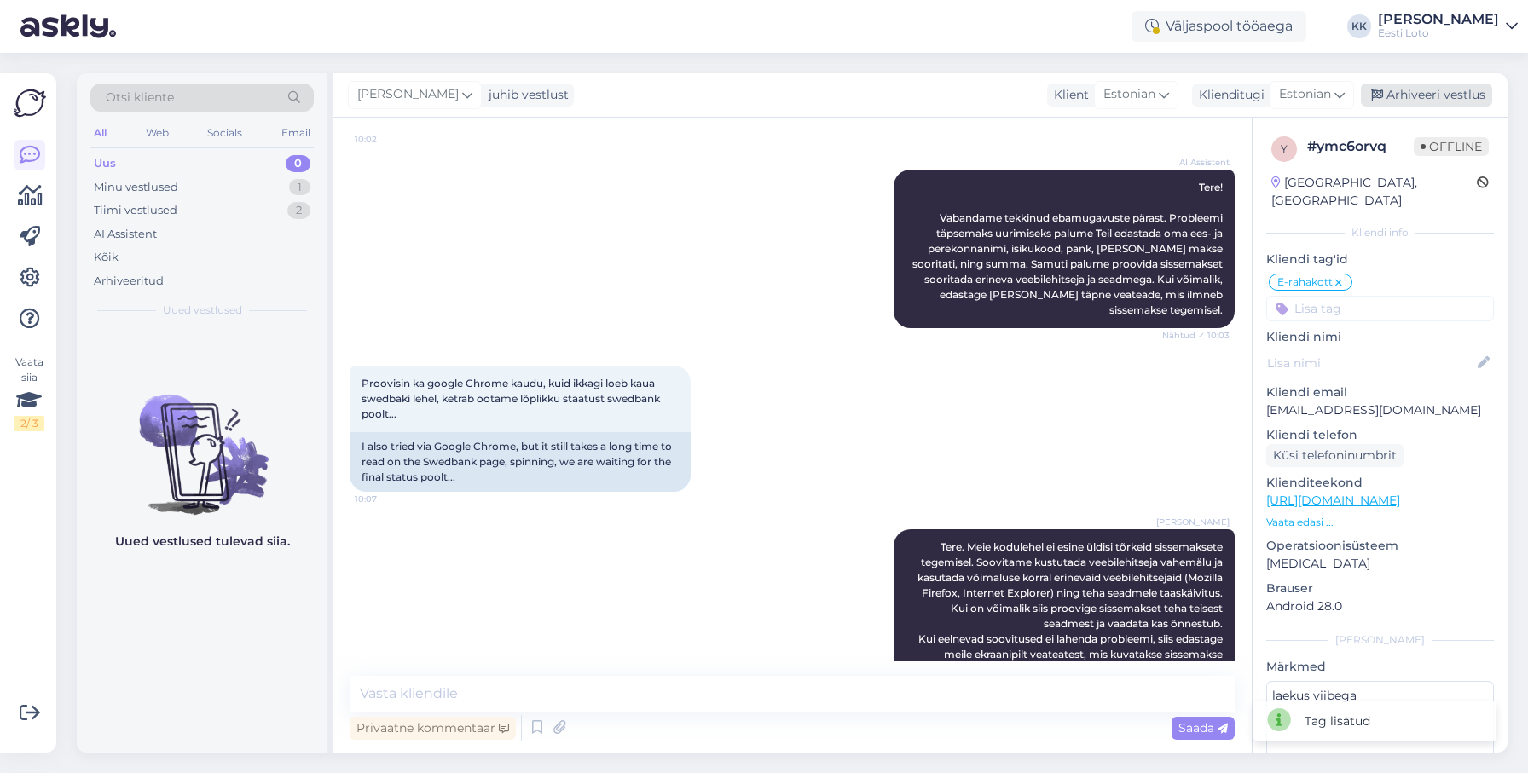
click at [1432, 93] on div "Arhiveeri vestlus" at bounding box center [1426, 95] width 131 height 23
